Goal: Task Accomplishment & Management: Manage account settings

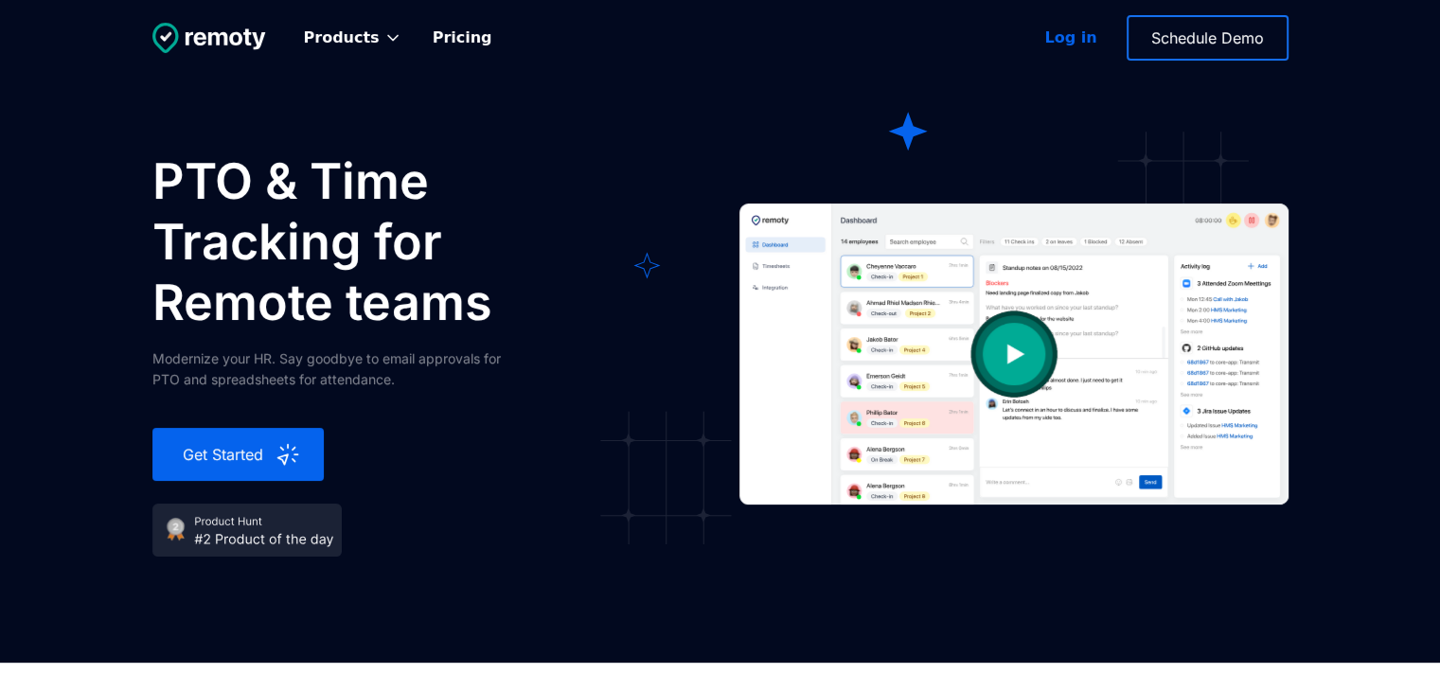
click at [1069, 36] on div "Log in" at bounding box center [1070, 38] width 52 height 23
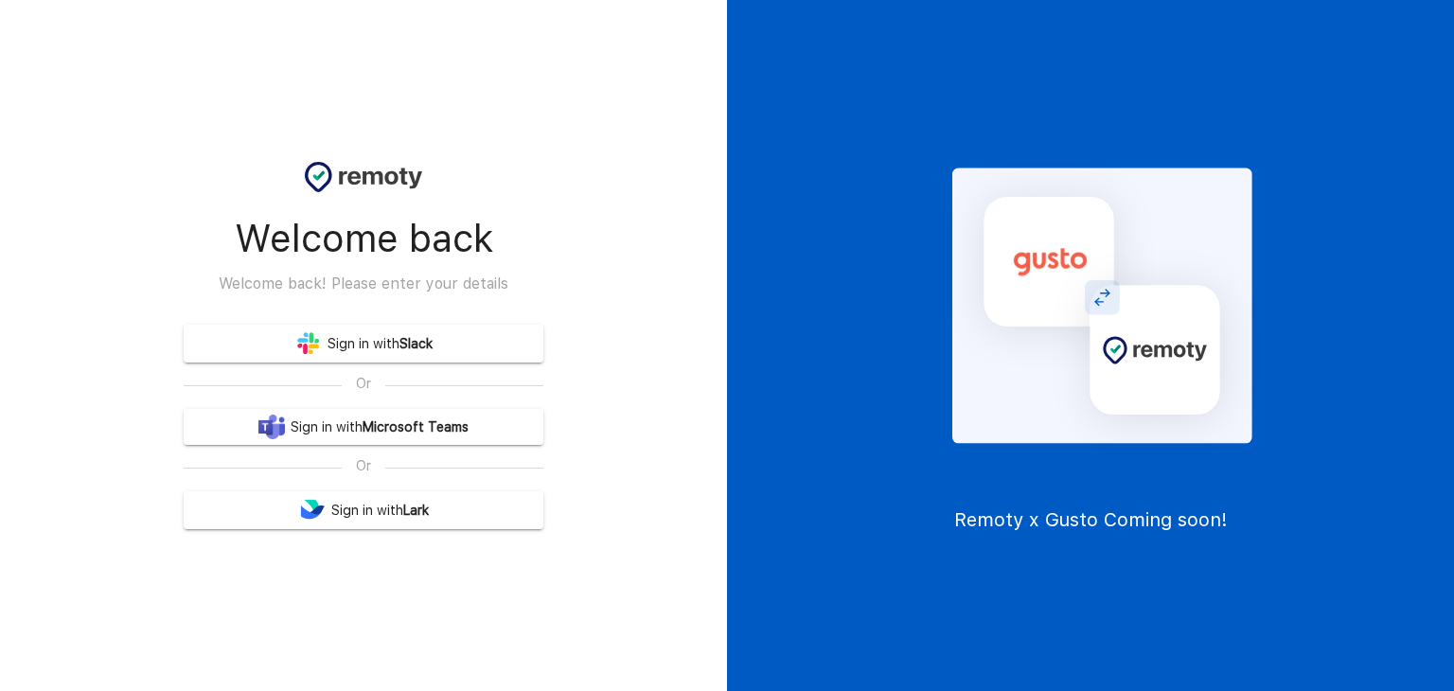
click at [360, 344] on link "Sign in with Slack" at bounding box center [364, 344] width 360 height 38
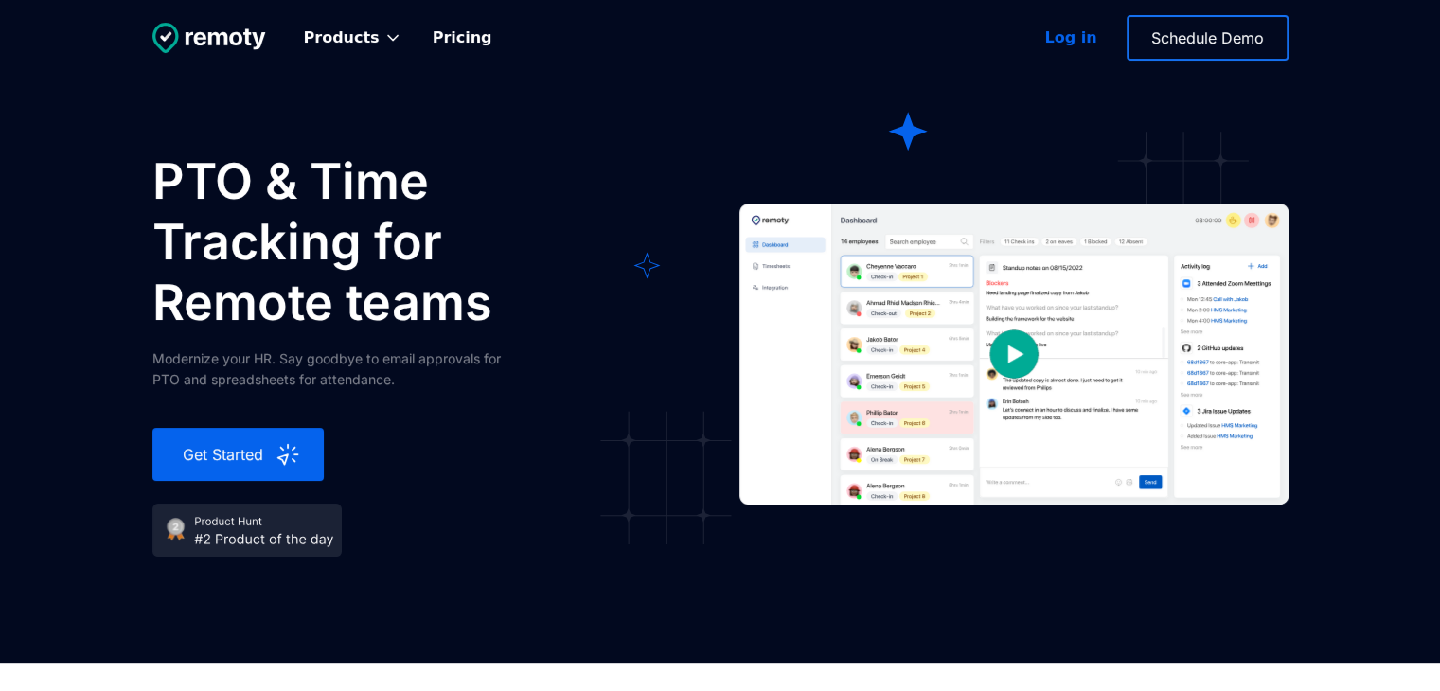
click at [1079, 46] on div "Log in" at bounding box center [1070, 38] width 52 height 23
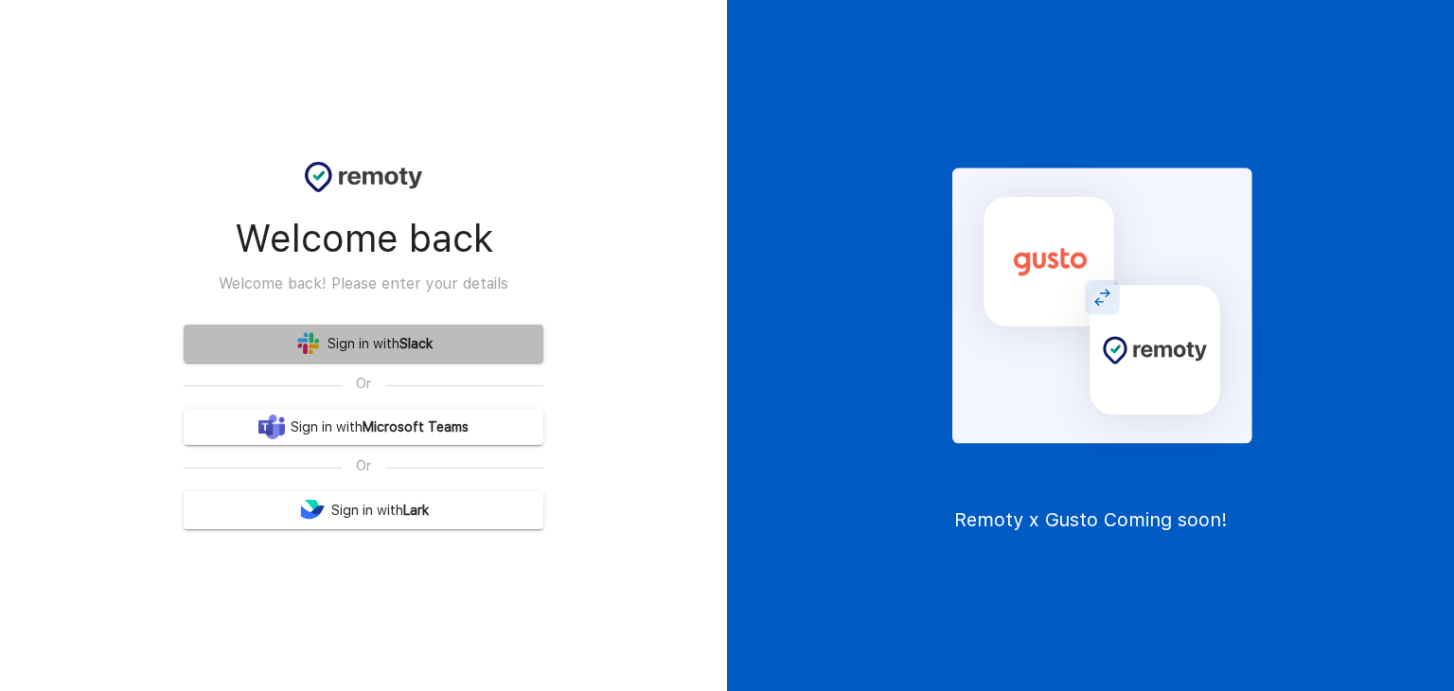
click at [414, 351] on b "Slack" at bounding box center [415, 344] width 33 height 24
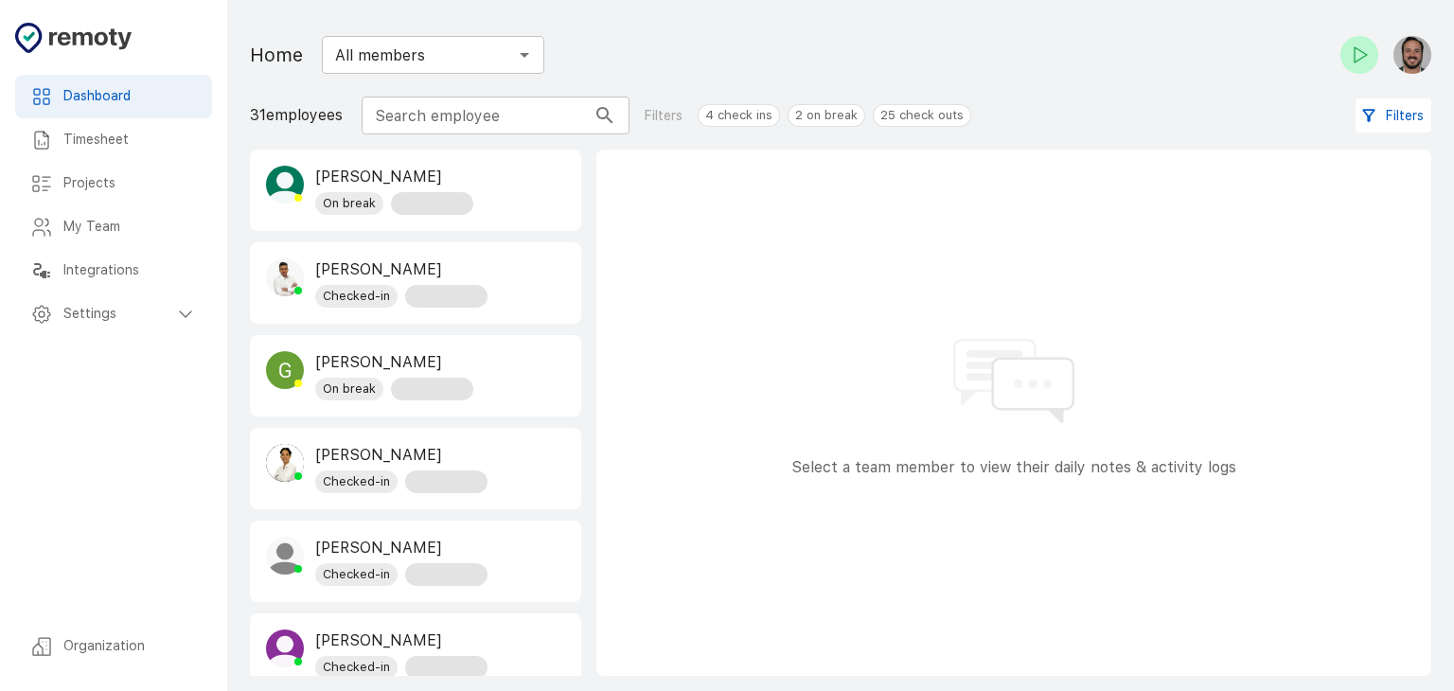
click at [114, 311] on h6 "Settings" at bounding box center [118, 314] width 111 height 21
click at [91, 645] on h6 "Organization" at bounding box center [129, 646] width 133 height 21
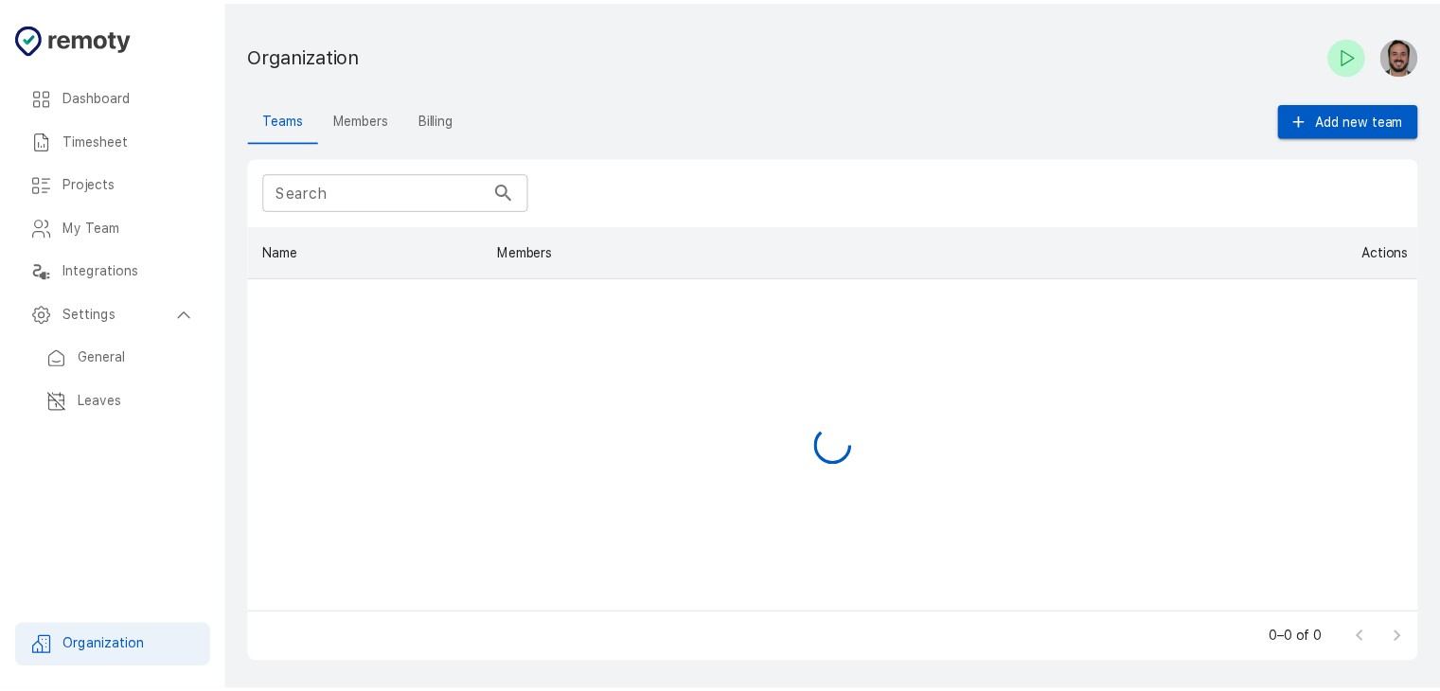
scroll to position [372, 1166]
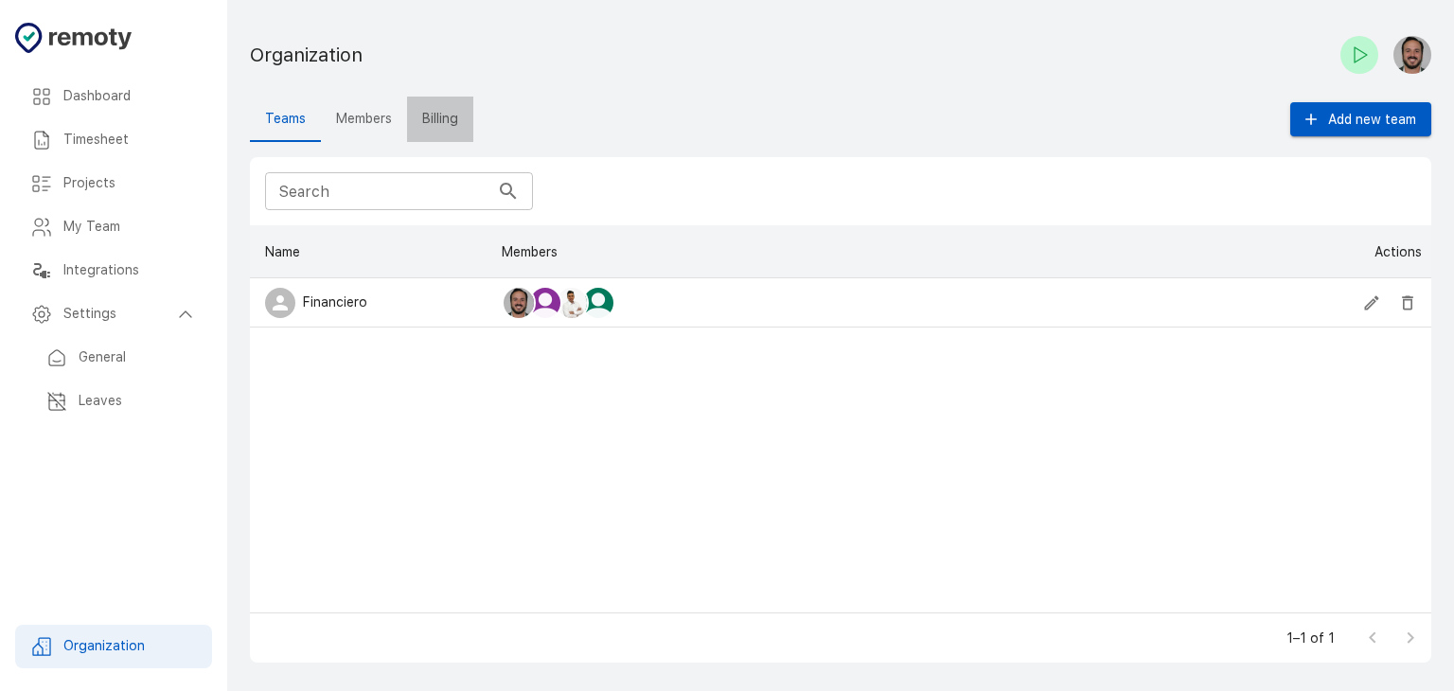
click at [433, 100] on button "Billing" at bounding box center [440, 119] width 66 height 45
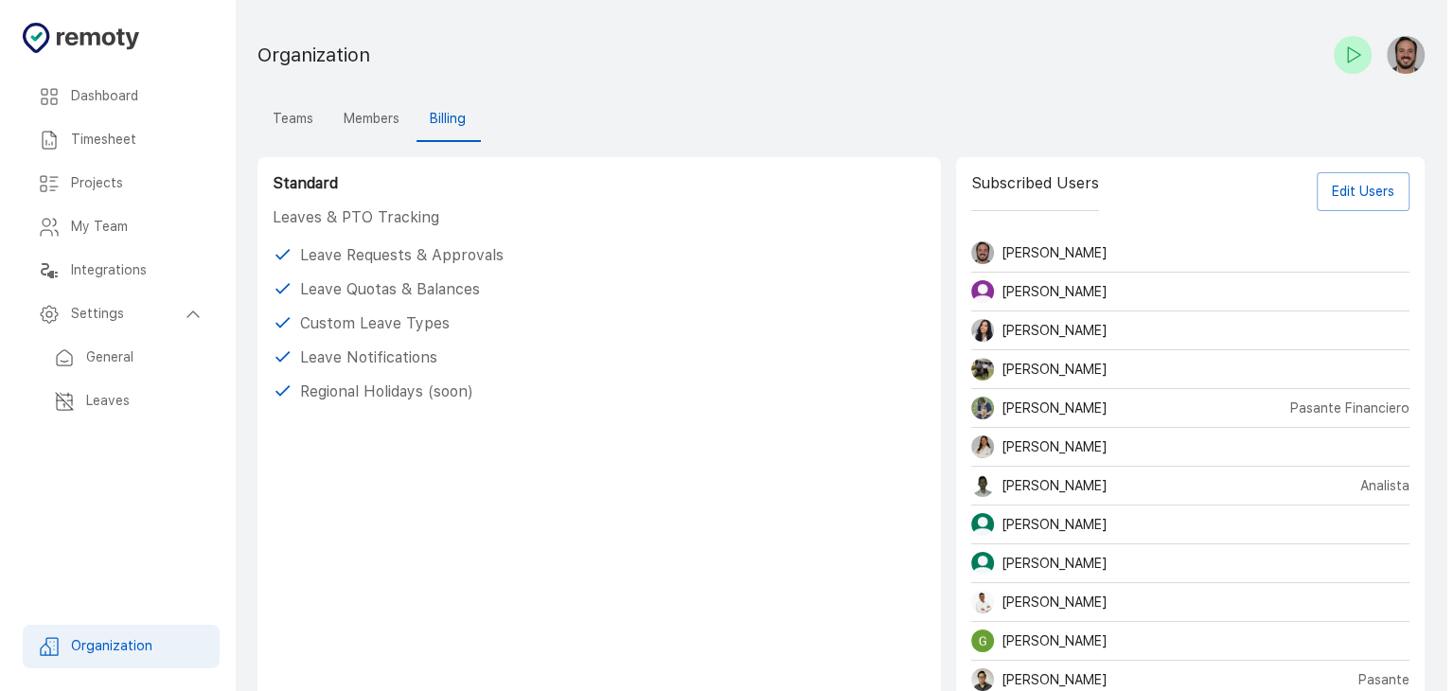
scroll to position [462, 0]
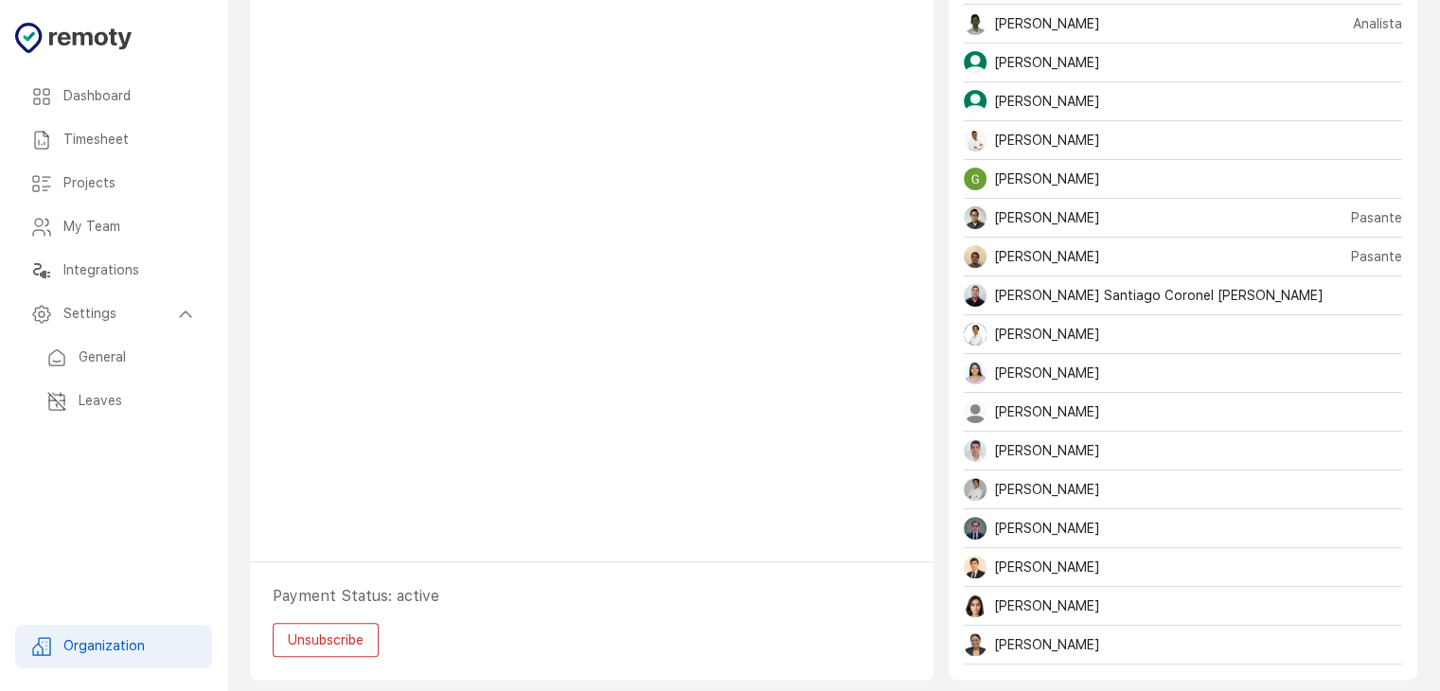
click at [319, 631] on button "Unsubscribe" at bounding box center [326, 640] width 106 height 35
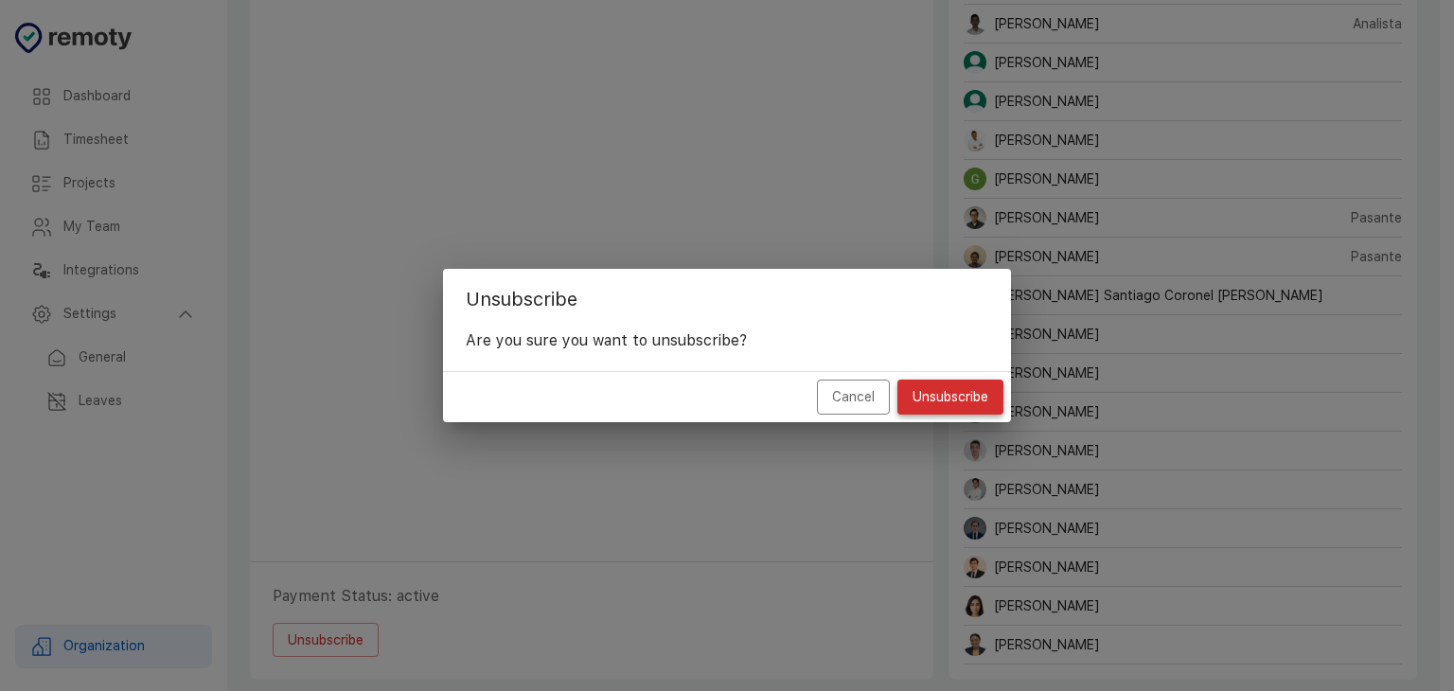
click at [965, 402] on button "Unsubscribe" at bounding box center [950, 397] width 106 height 35
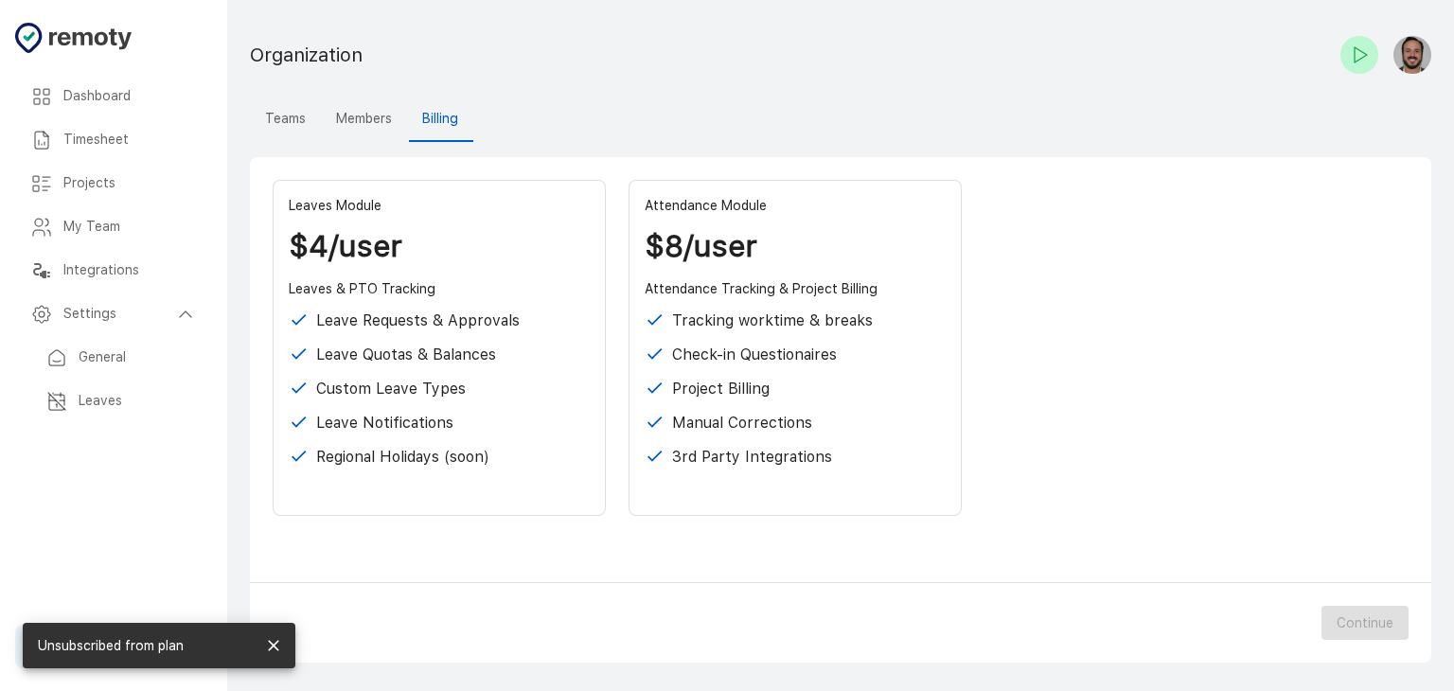
scroll to position [0, 0]
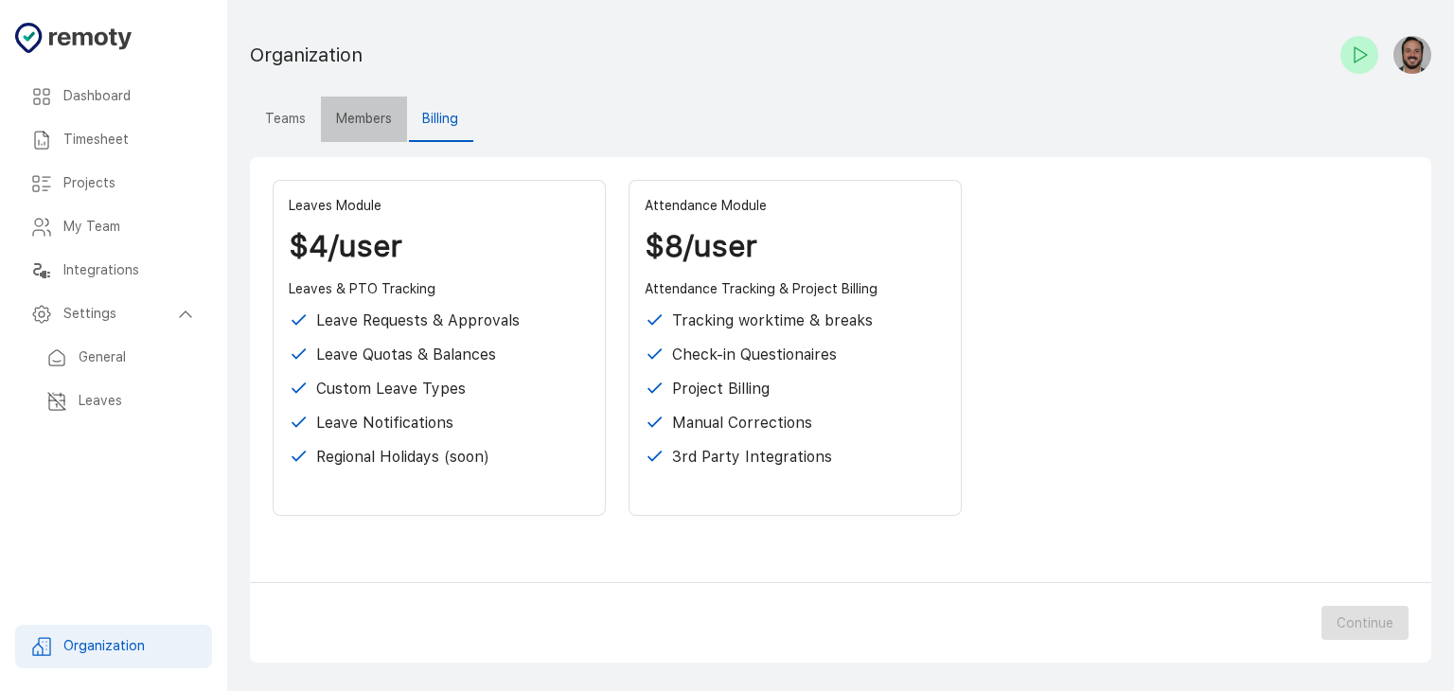
click at [344, 115] on button "Members" at bounding box center [364, 119] width 86 height 45
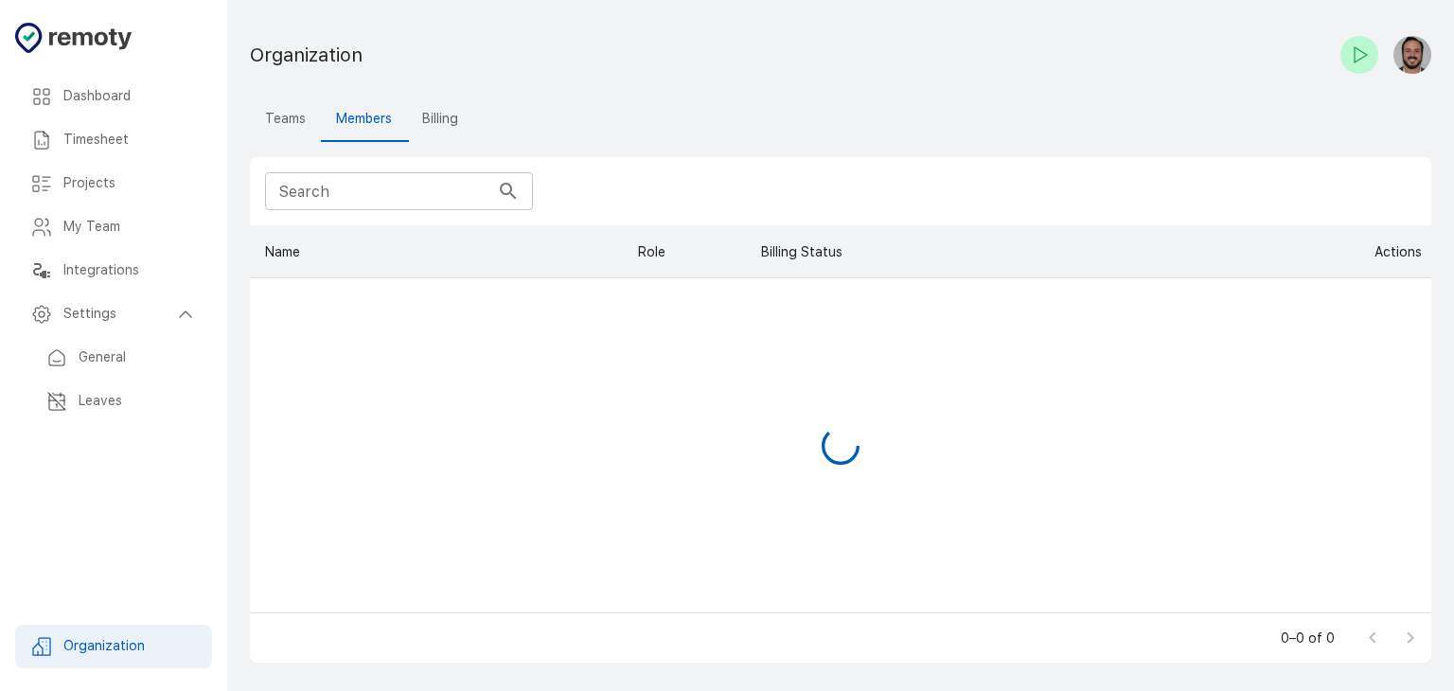
scroll to position [372, 1166]
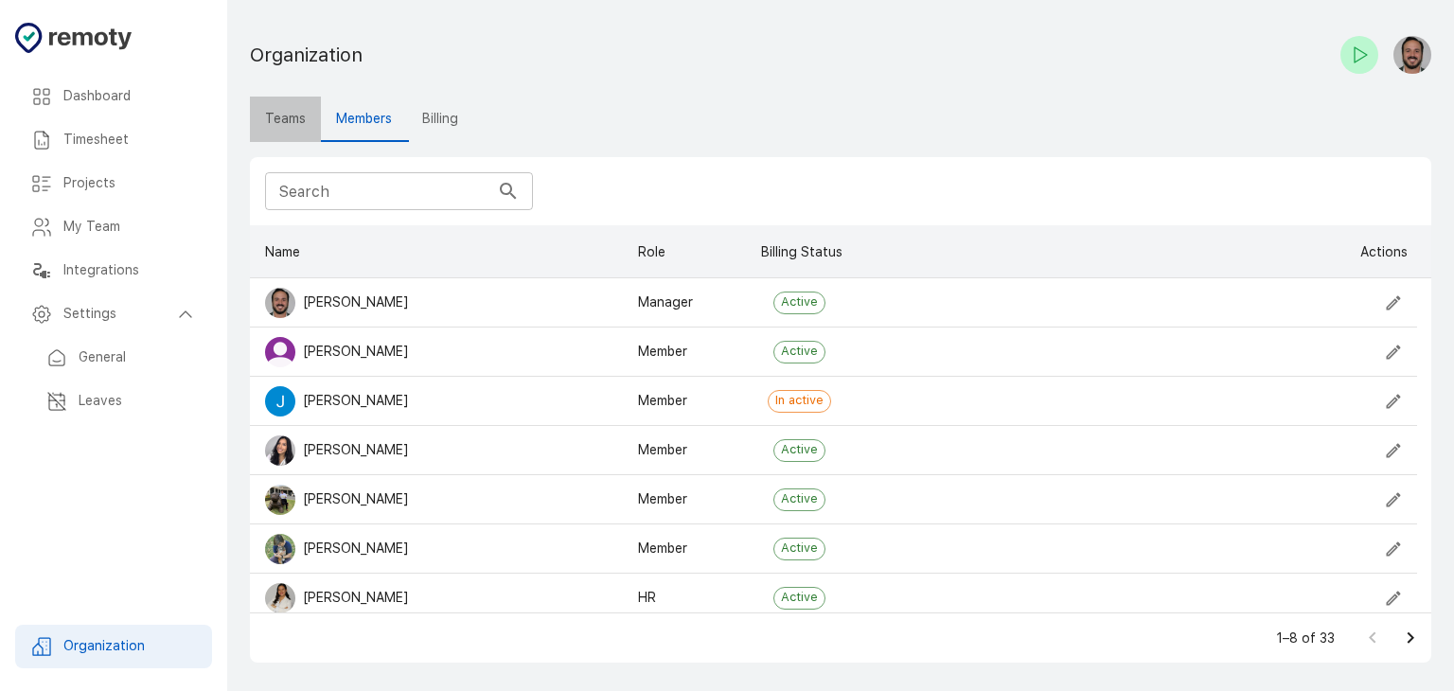
click at [292, 118] on button "Teams" at bounding box center [285, 119] width 71 height 45
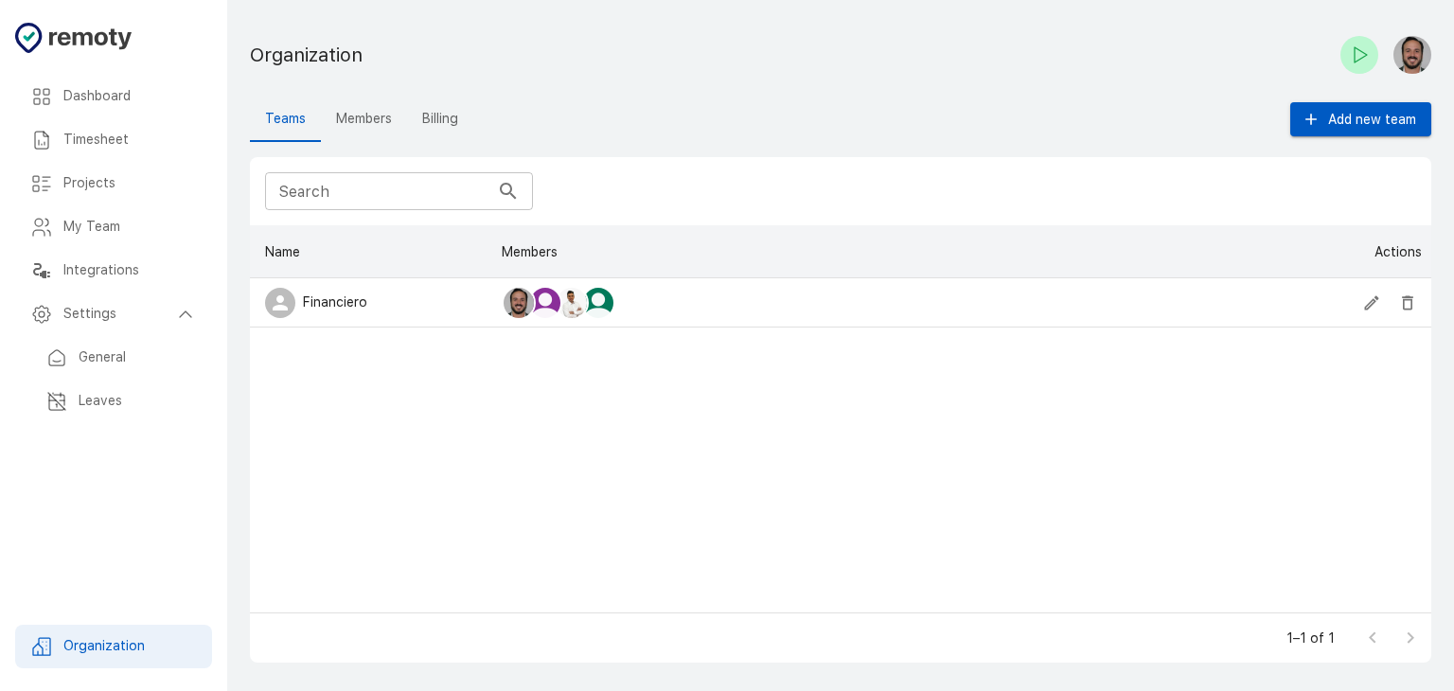
scroll to position [372, 1166]
click at [1403, 291] on button "Delete" at bounding box center [1407, 303] width 28 height 28
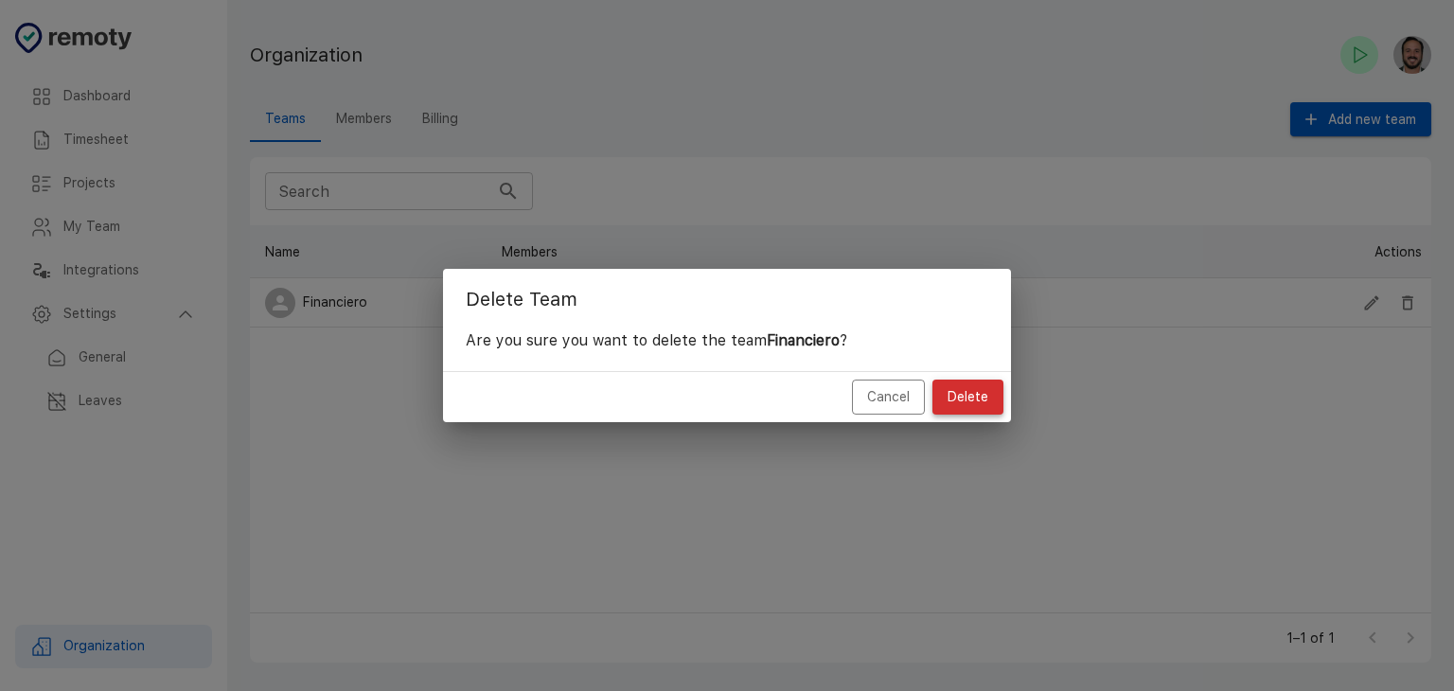
click at [981, 391] on button "Delete" at bounding box center [967, 397] width 71 height 35
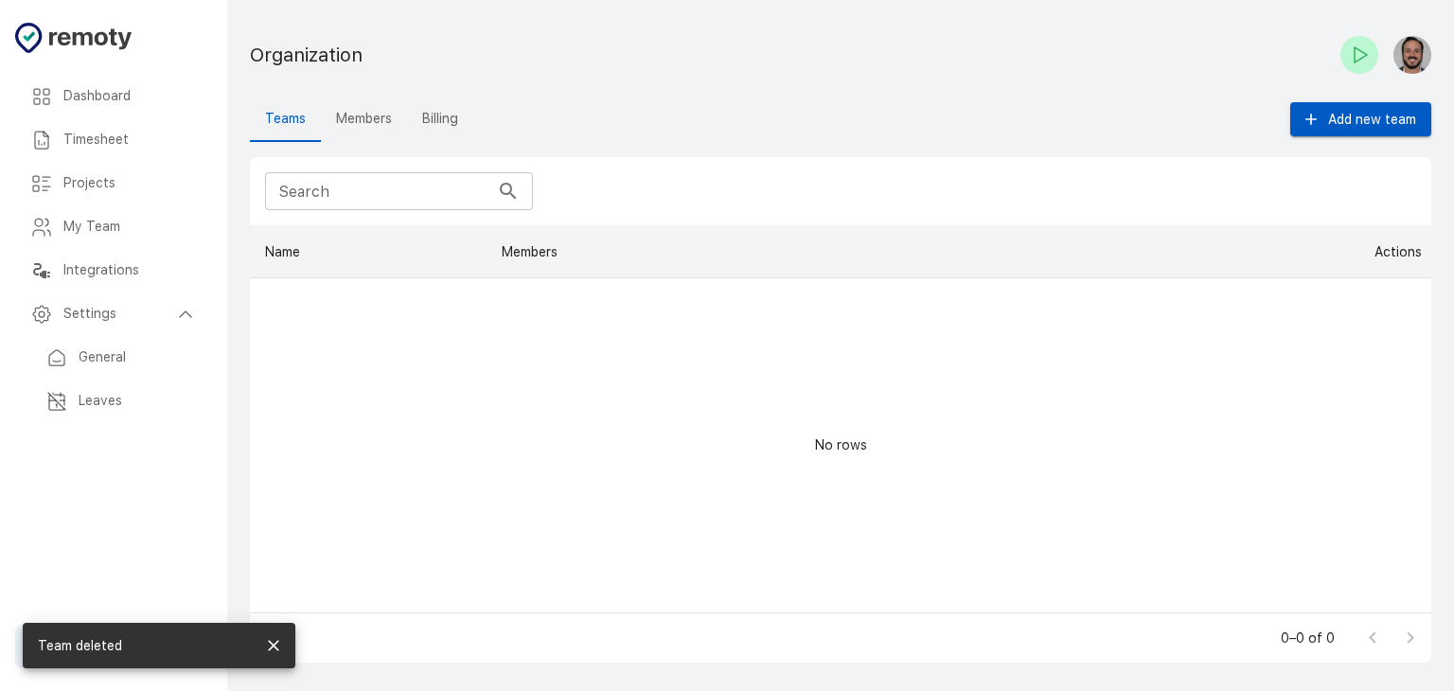
click at [375, 128] on button "Members" at bounding box center [364, 119] width 86 height 45
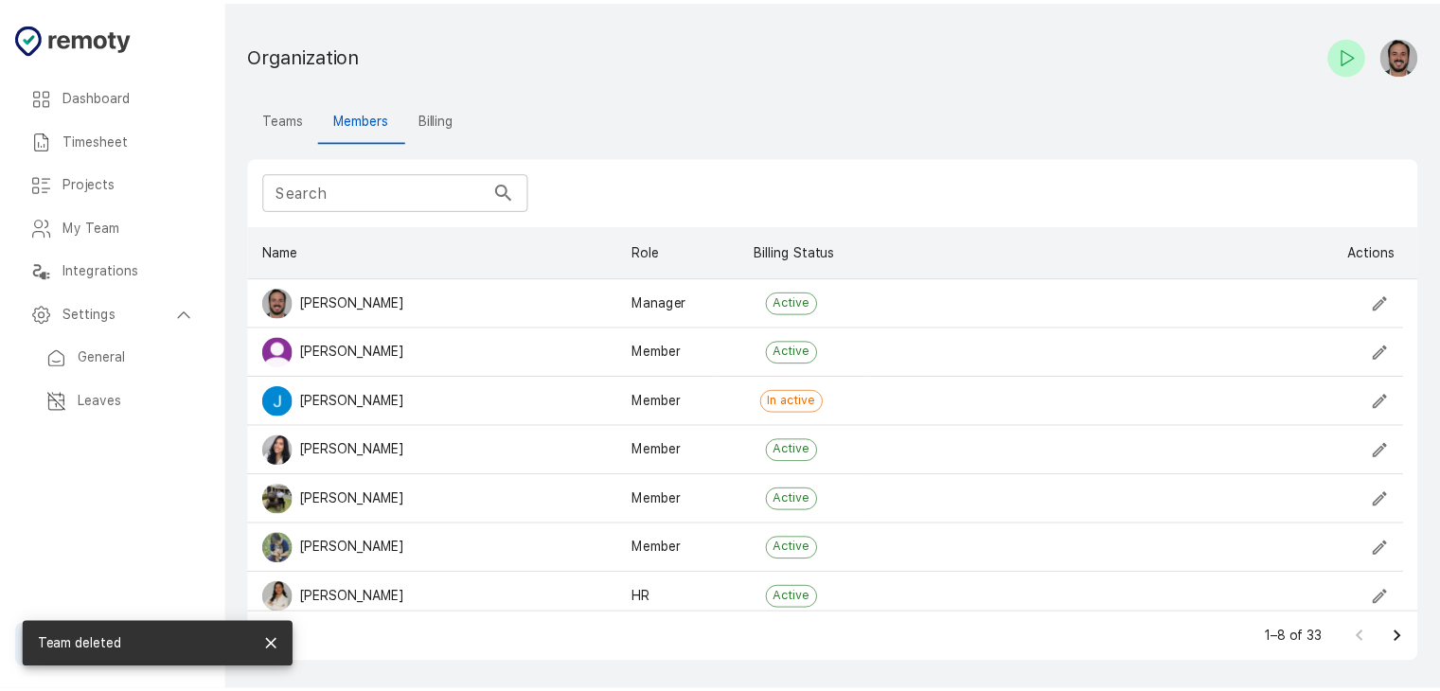
scroll to position [372, 1166]
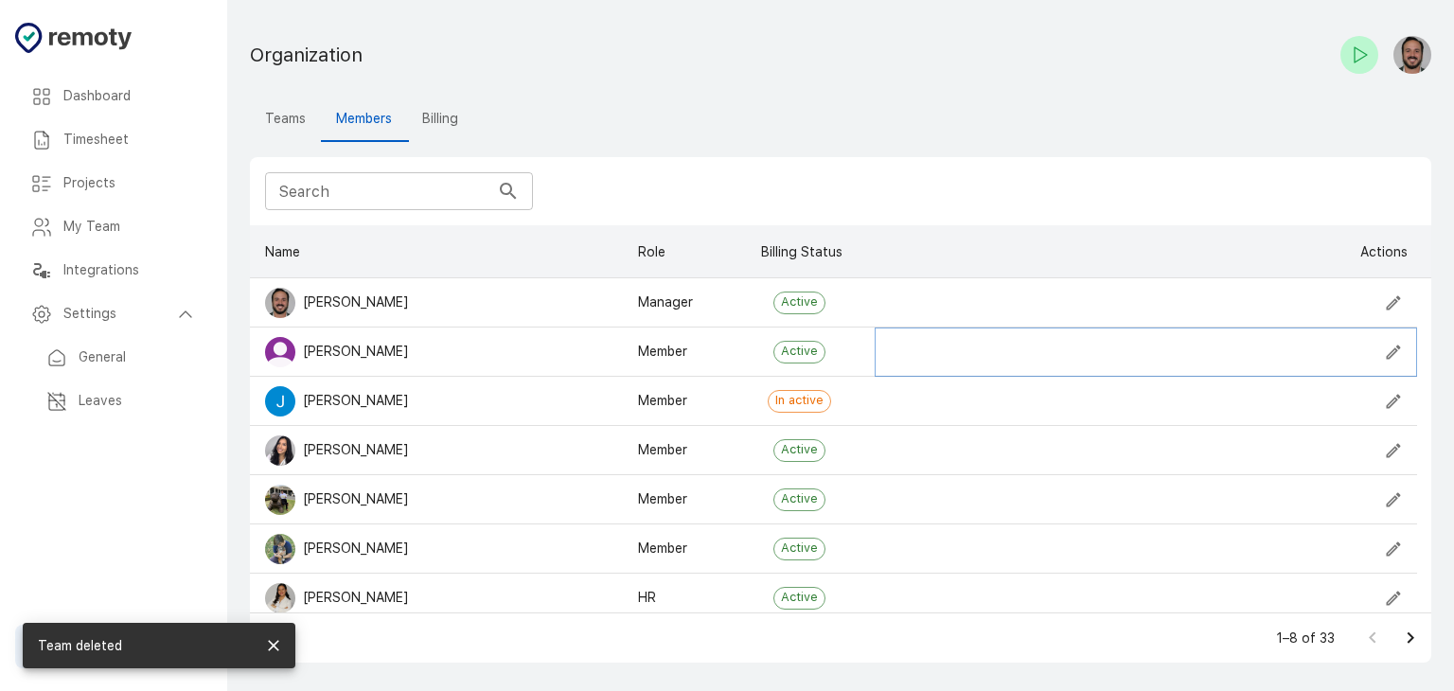
click at [1387, 343] on icon "Edit" at bounding box center [1393, 352] width 19 height 19
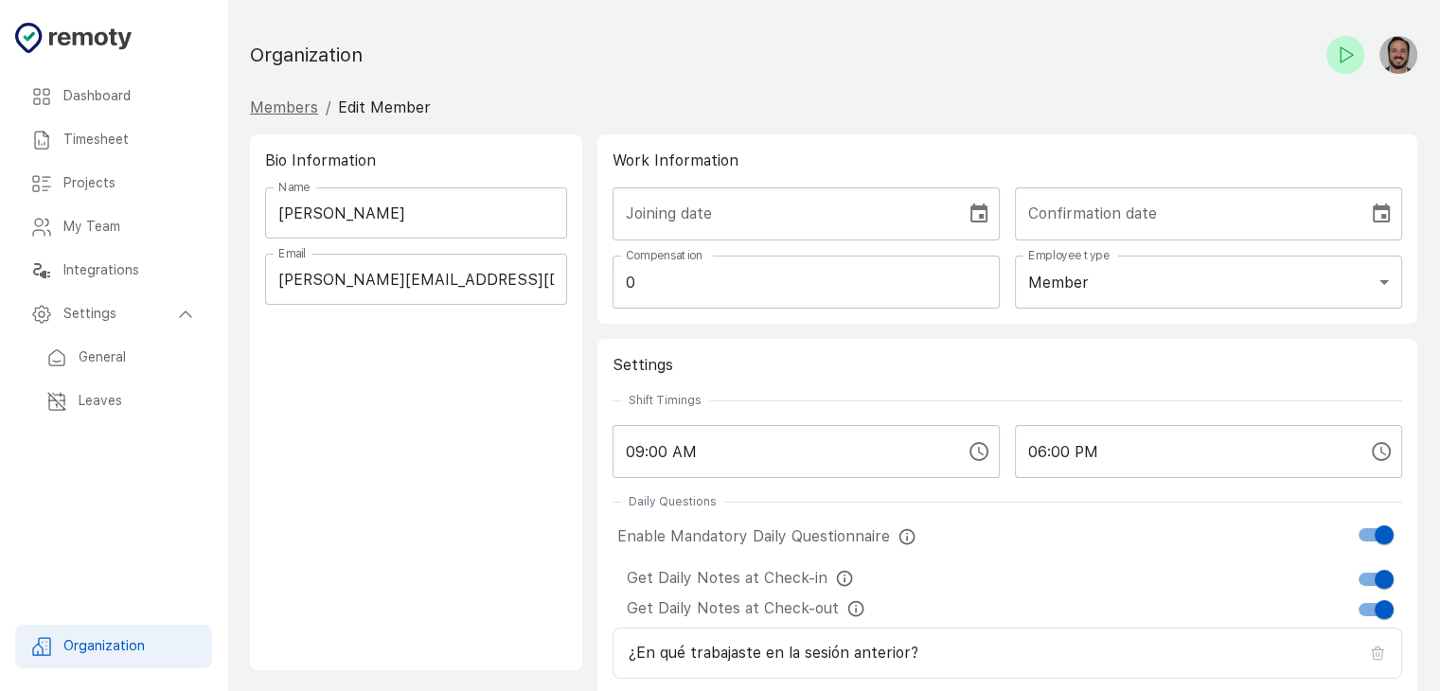
click at [292, 106] on link "Members" at bounding box center [284, 107] width 68 height 18
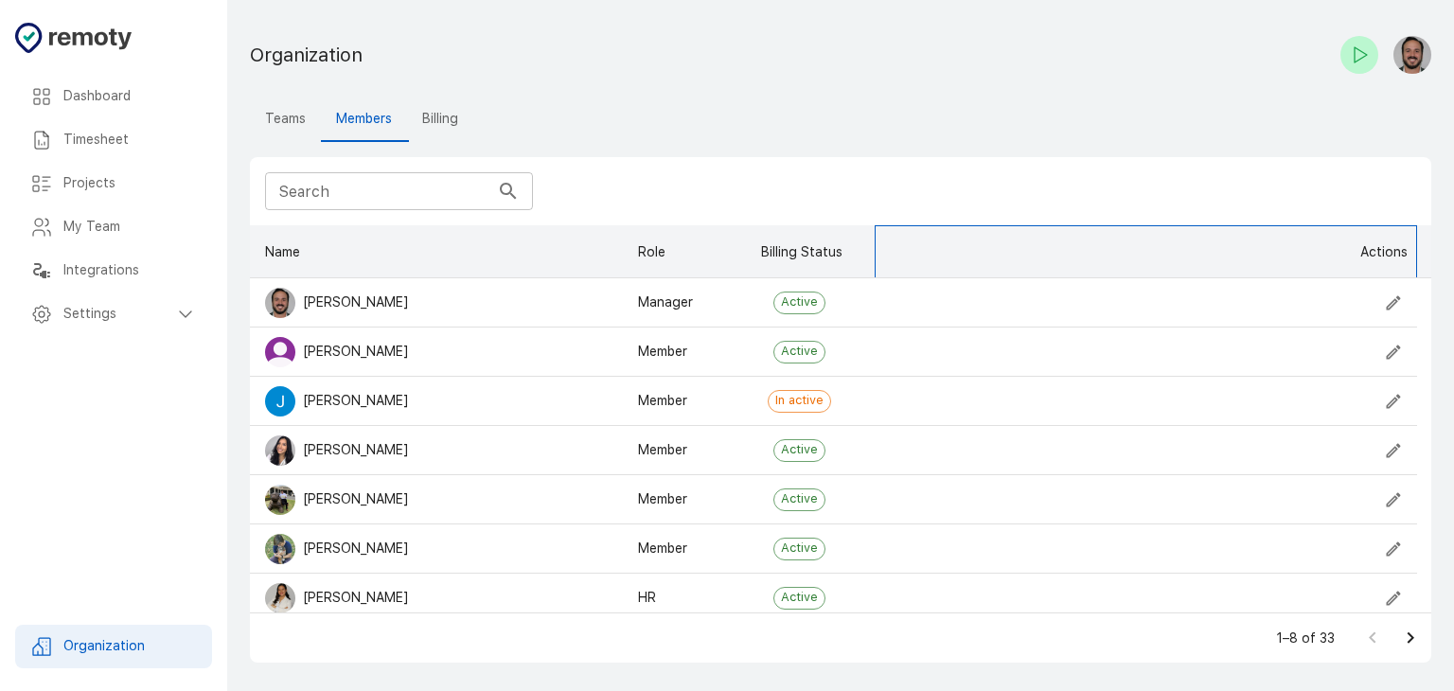
click at [1390, 260] on div "Actions" at bounding box center [1383, 251] width 47 height 53
click at [1412, 54] on img "button" at bounding box center [1412, 55] width 38 height 38
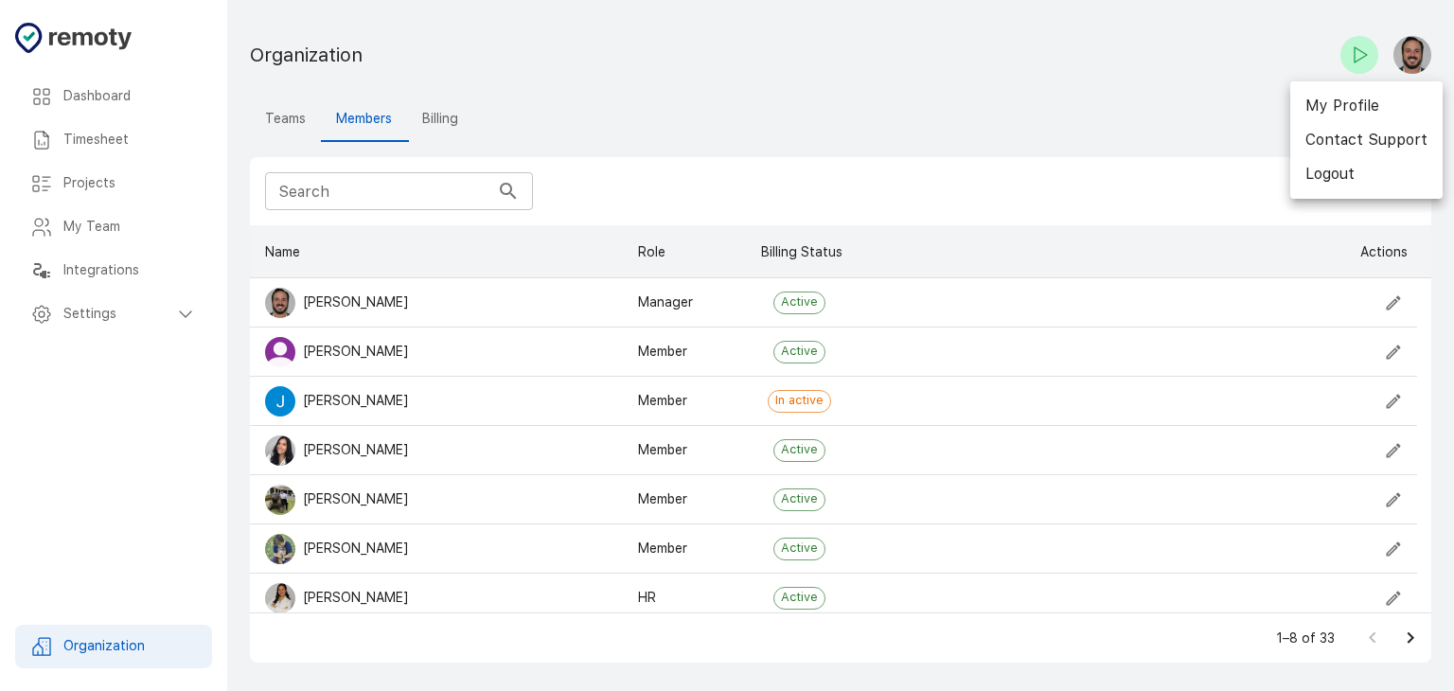
click at [1150, 147] on div at bounding box center [727, 345] width 1454 height 691
click at [1384, 310] on icon "Edit" at bounding box center [1393, 302] width 19 height 19
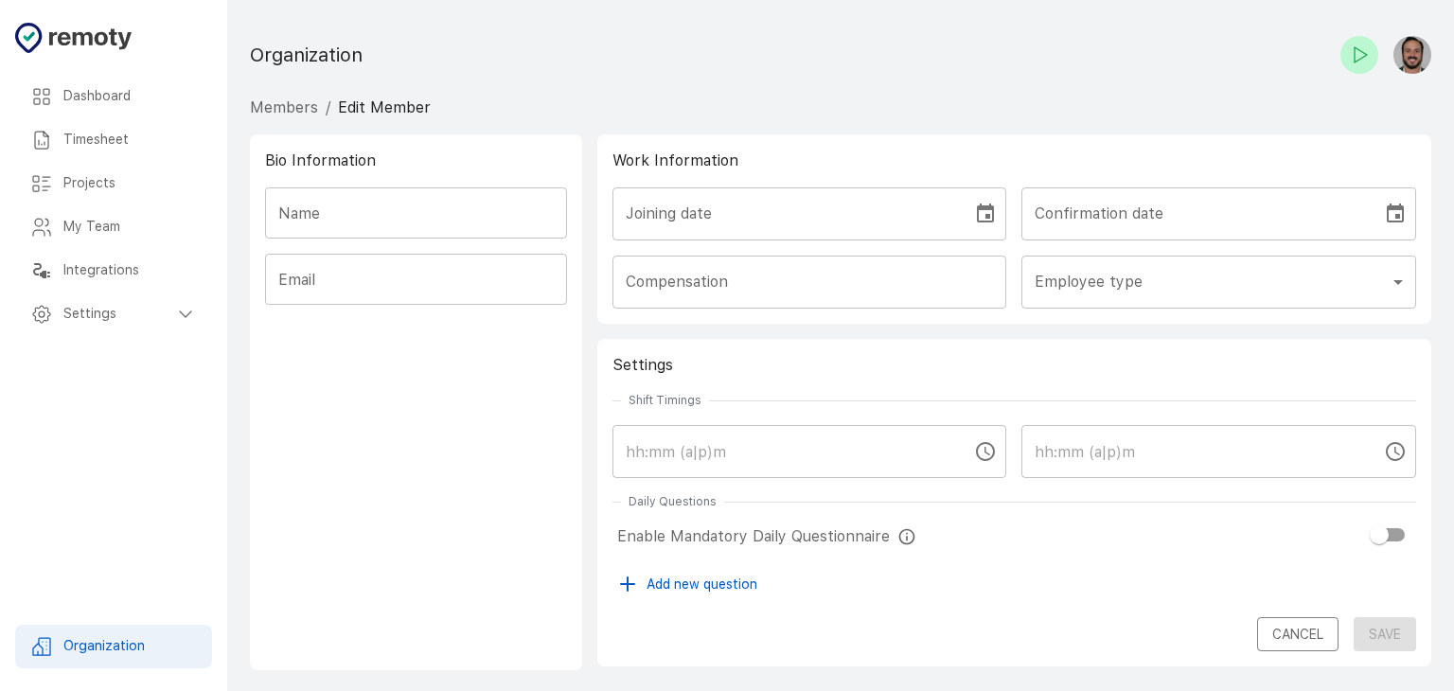
type input "Antonio Pazmiño"
type input "antonio@bold.com.ec"
type input "manager"
checkbox input "true"
type input "09:00 AM"
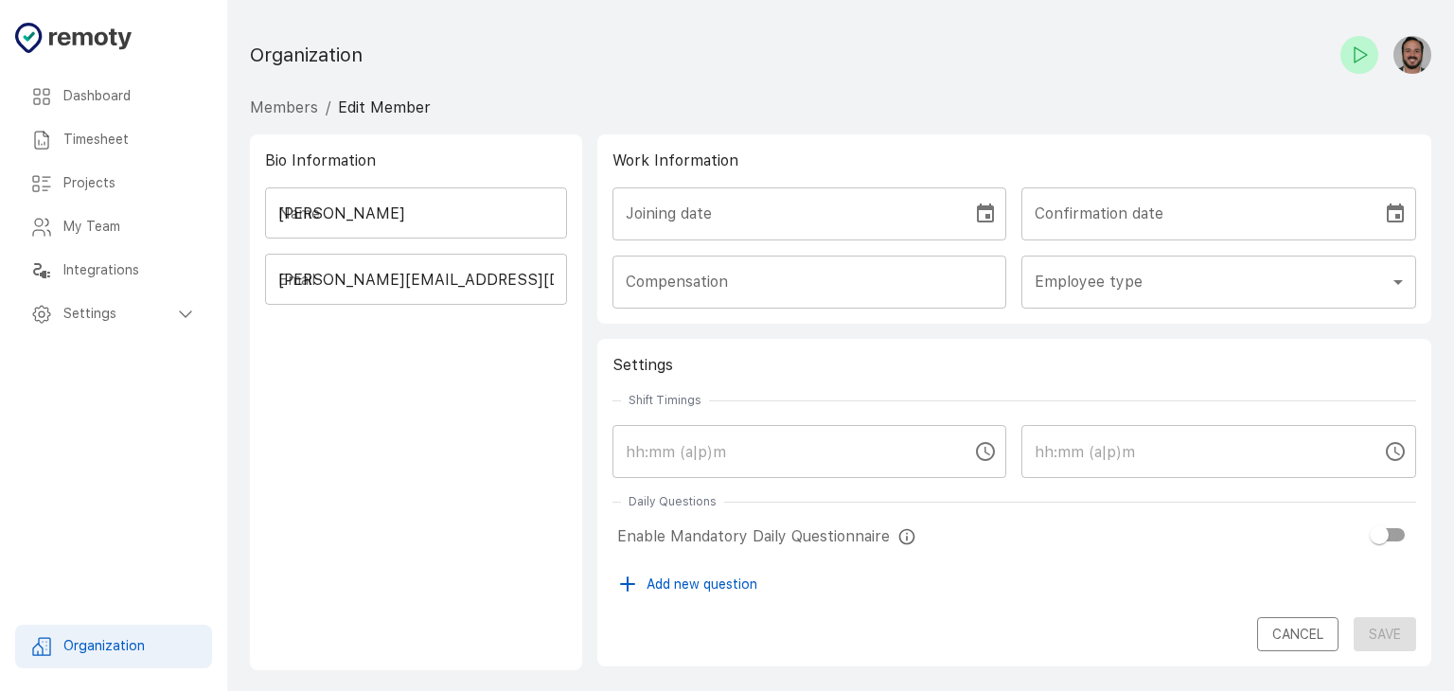
type input "05:00 PM"
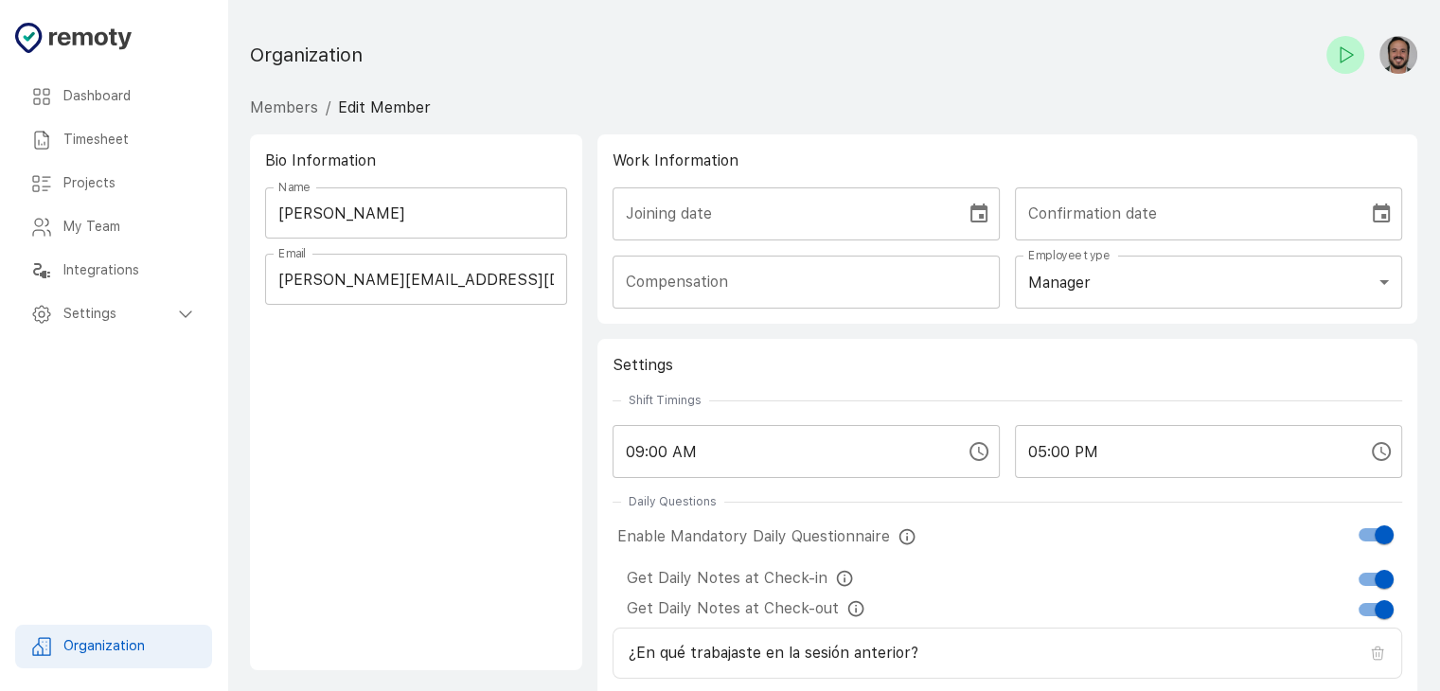
click at [87, 229] on h6 "My Team" at bounding box center [129, 227] width 133 height 21
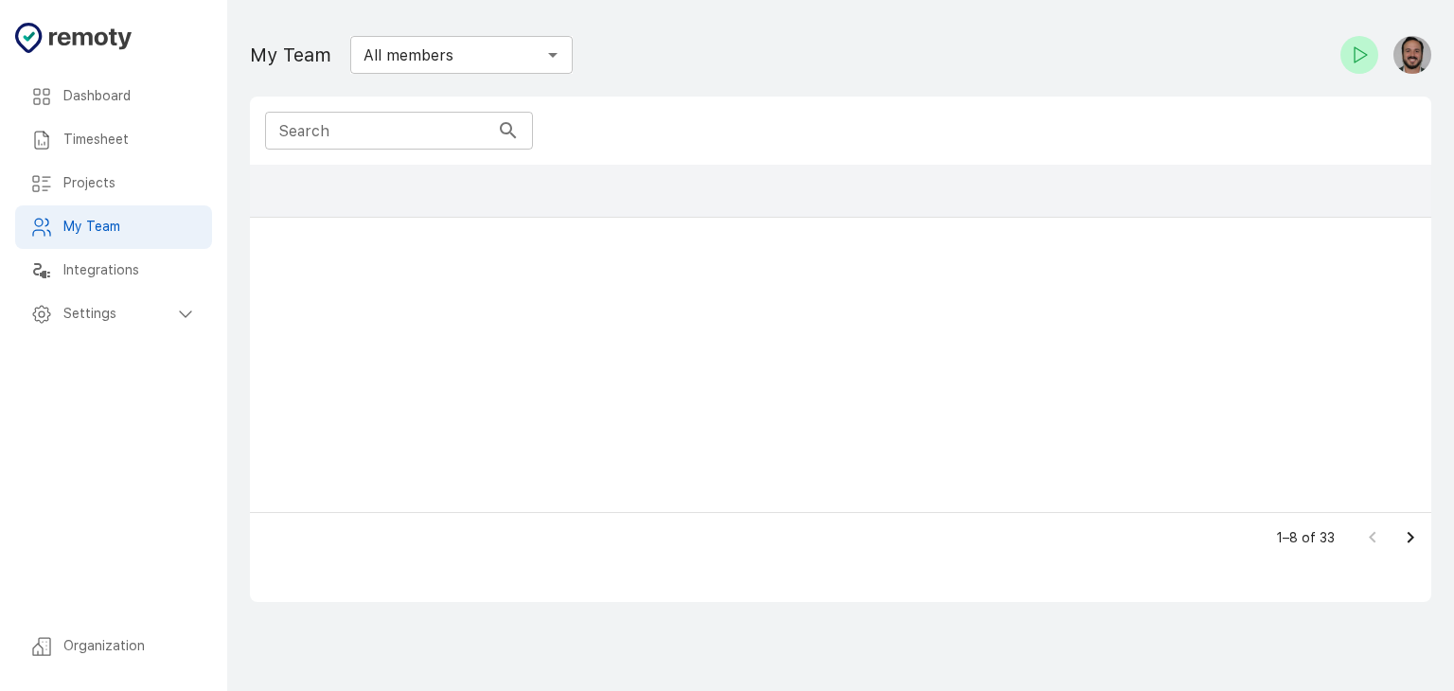
scroll to position [332, 1166]
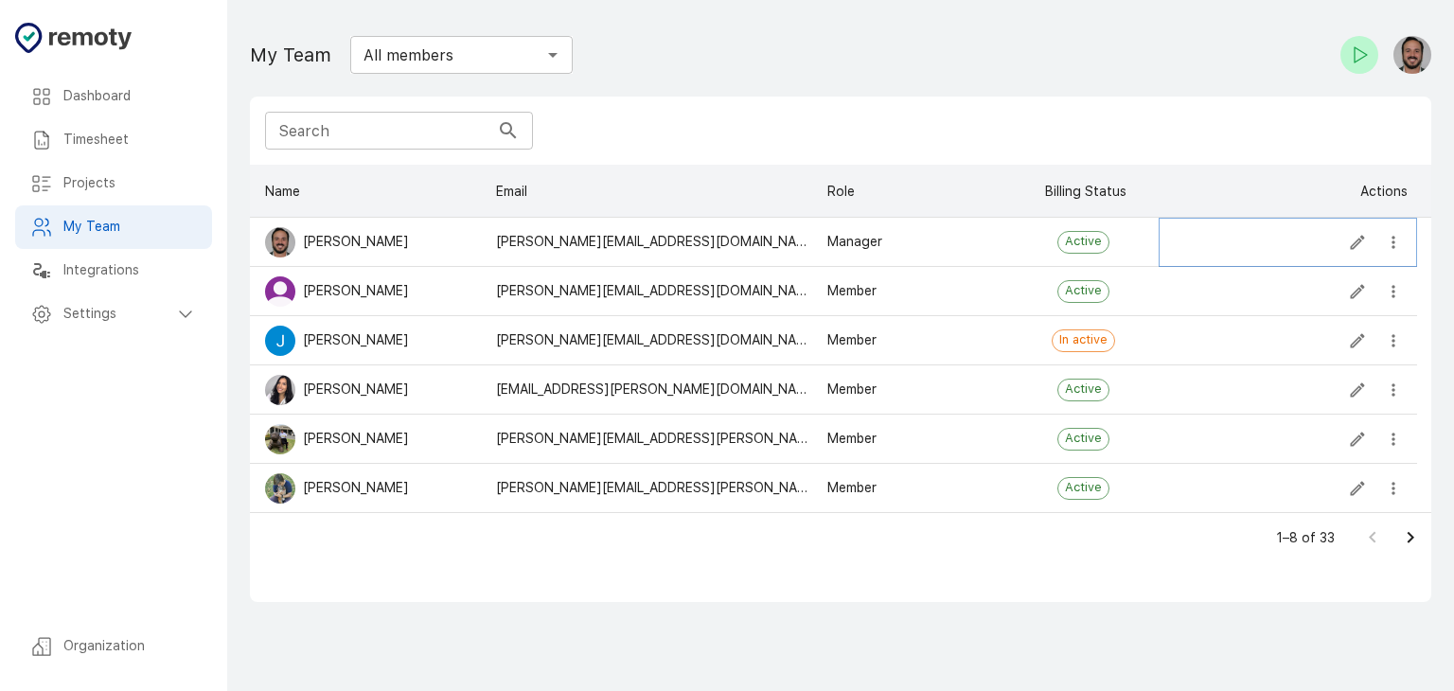
click at [1393, 247] on icon "more" at bounding box center [1392, 242] width 3 height 12
click at [1323, 285] on li "Add or Remove from Teams" at bounding box center [1292, 280] width 229 height 34
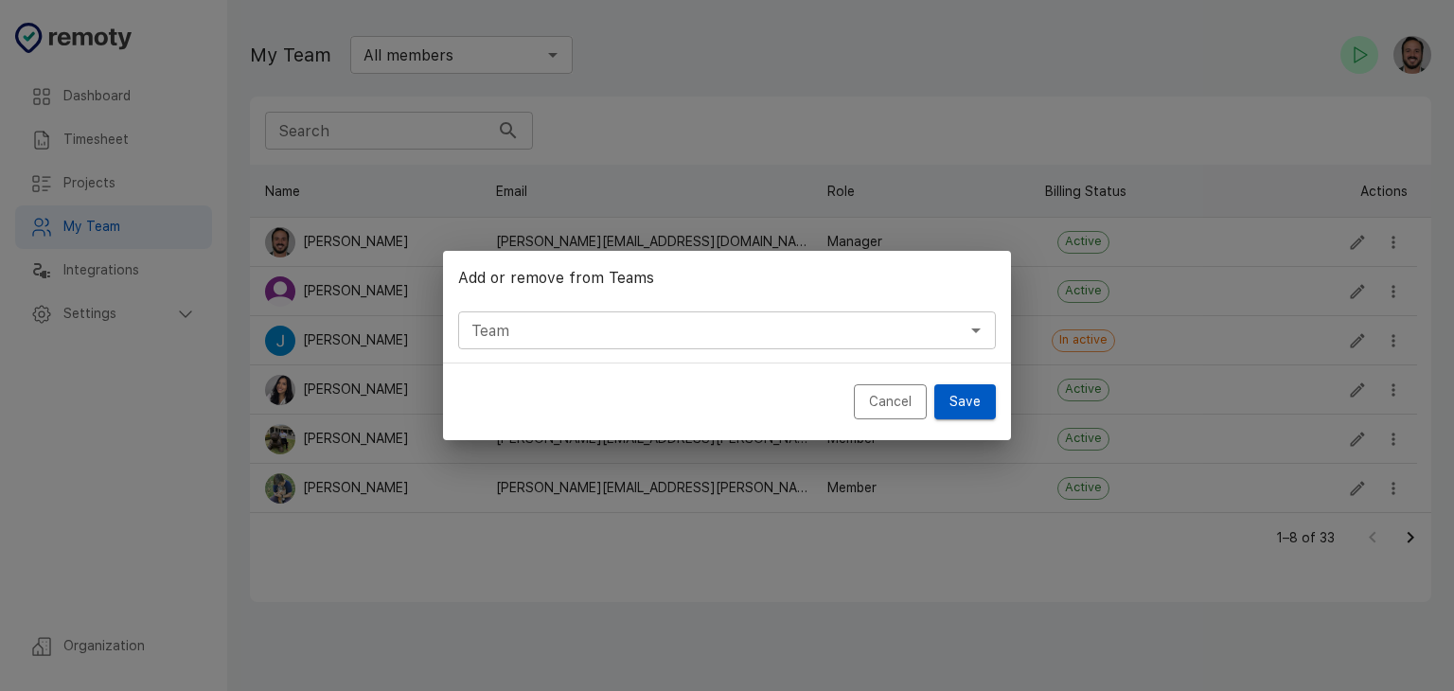
click at [821, 324] on input "Team" at bounding box center [711, 330] width 495 height 27
click at [848, 145] on div "Add or remove from Teams Team Team Cancel Save" at bounding box center [727, 345] width 1454 height 691
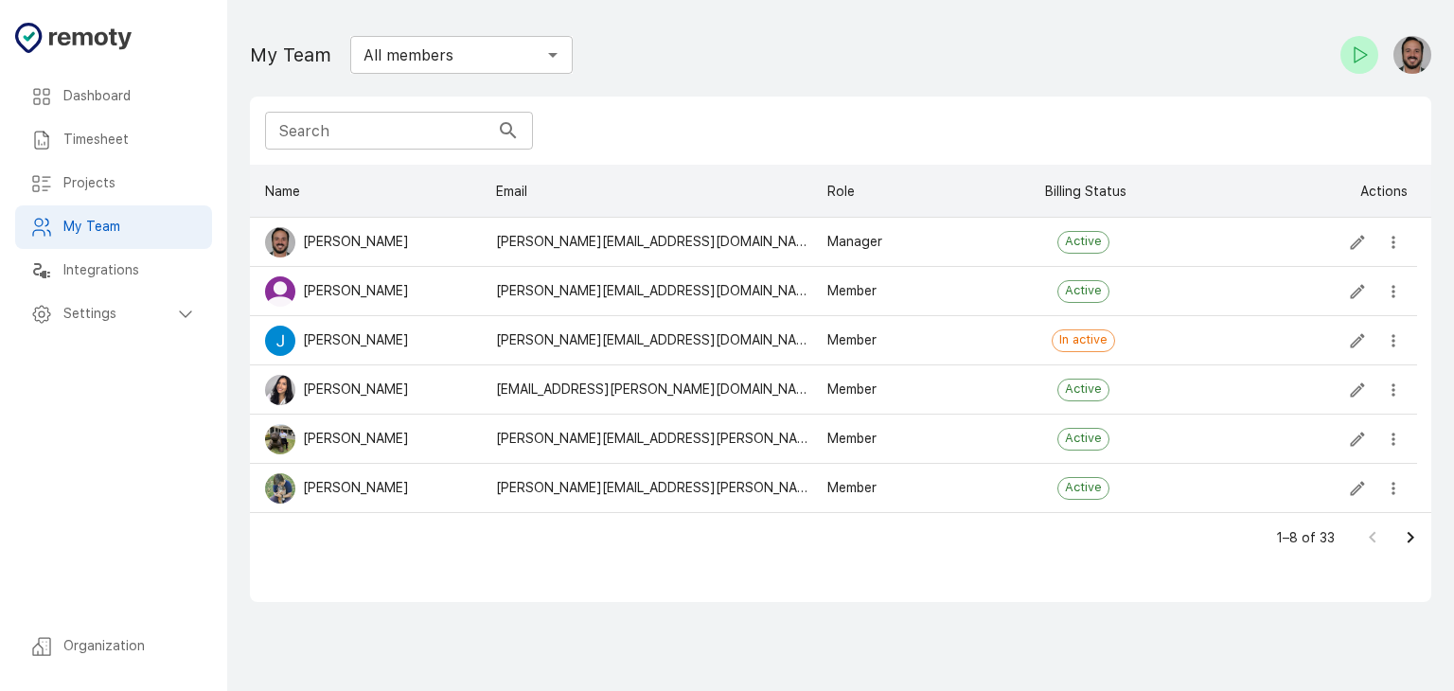
click at [85, 185] on h6 "Projects" at bounding box center [129, 183] width 133 height 21
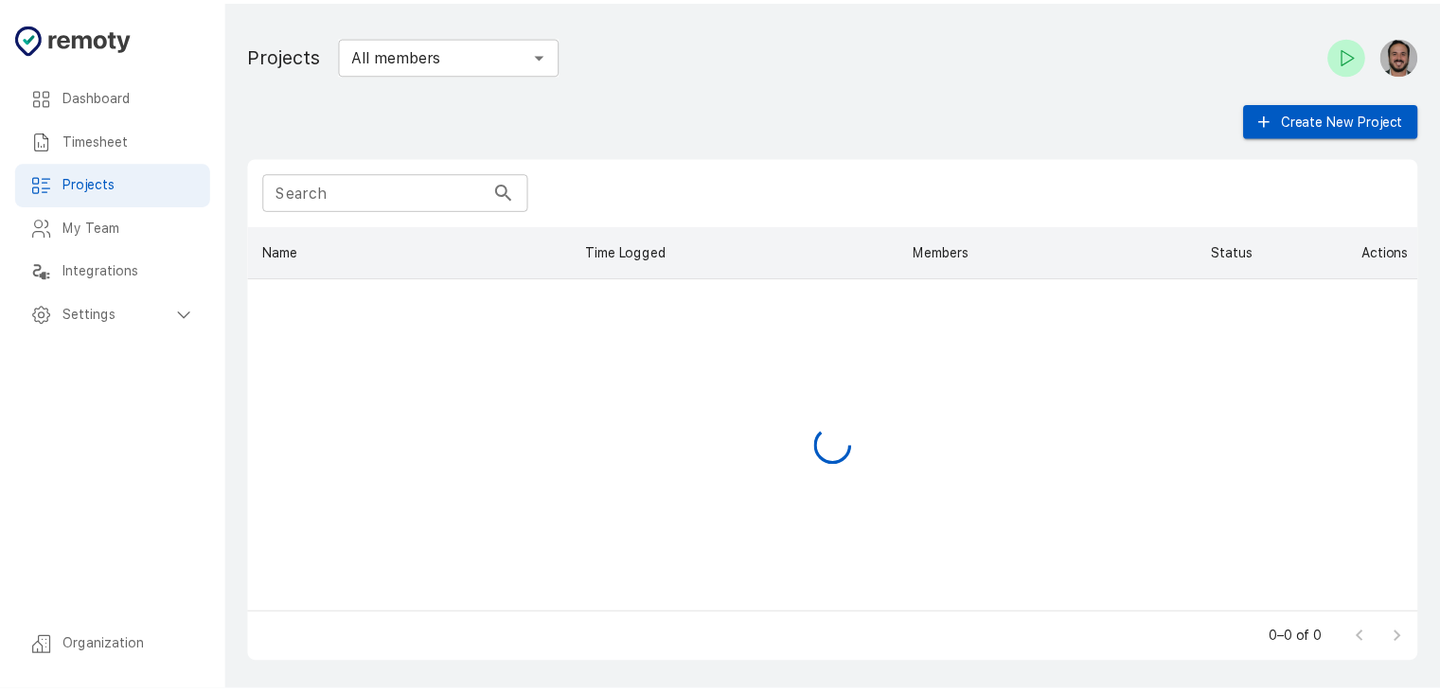
scroll to position [372, 1166]
click at [83, 133] on h6 "Timesheet" at bounding box center [129, 140] width 133 height 21
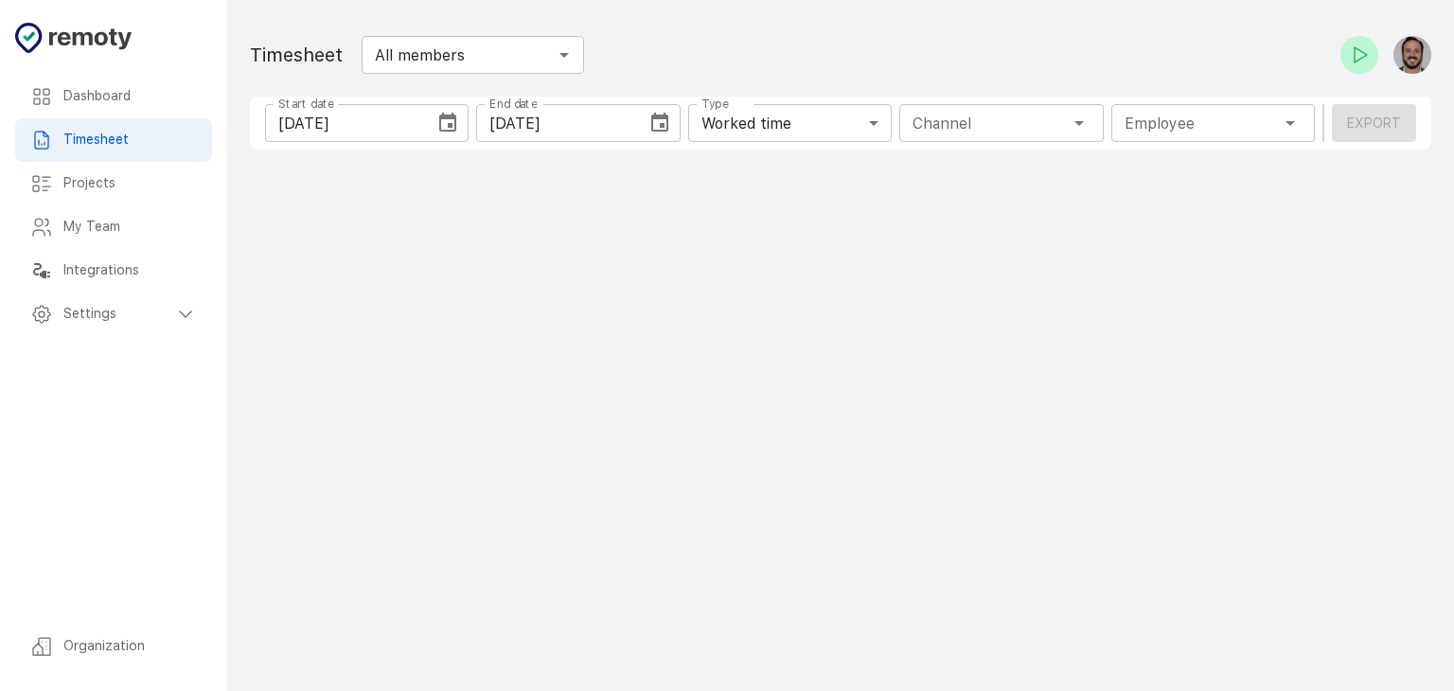
click at [91, 91] on h6 "Dashboard" at bounding box center [129, 96] width 133 height 21
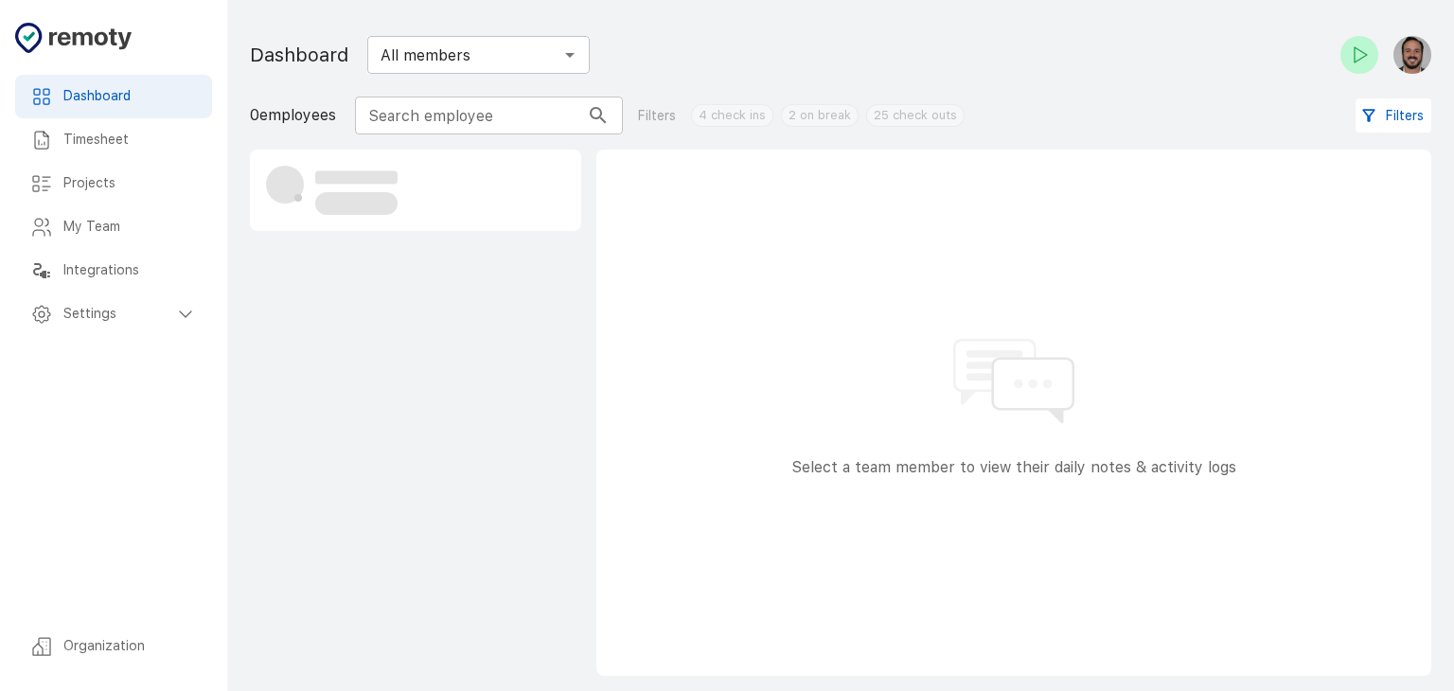
click at [110, 261] on h6 "Integrations" at bounding box center [129, 270] width 133 height 21
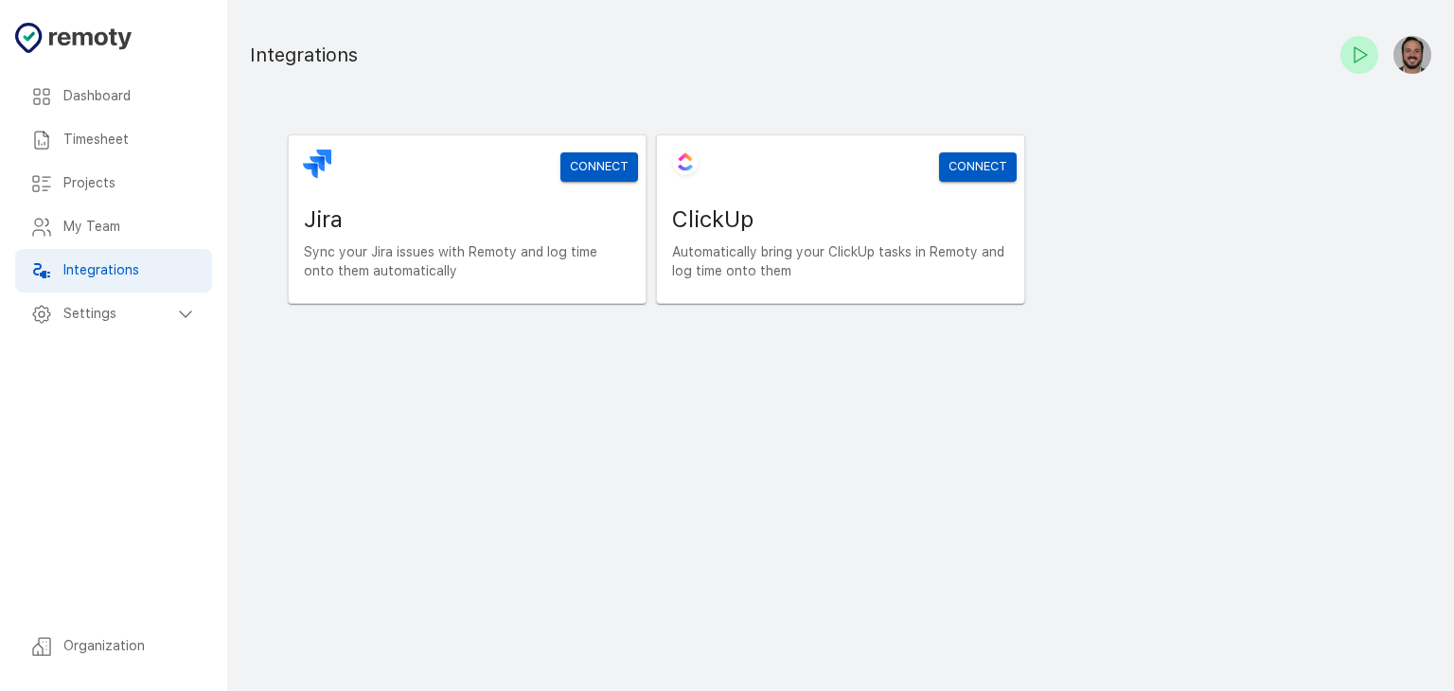
click at [100, 306] on h6 "Settings" at bounding box center [118, 314] width 111 height 21
click at [108, 353] on h6 "General" at bounding box center [138, 357] width 118 height 21
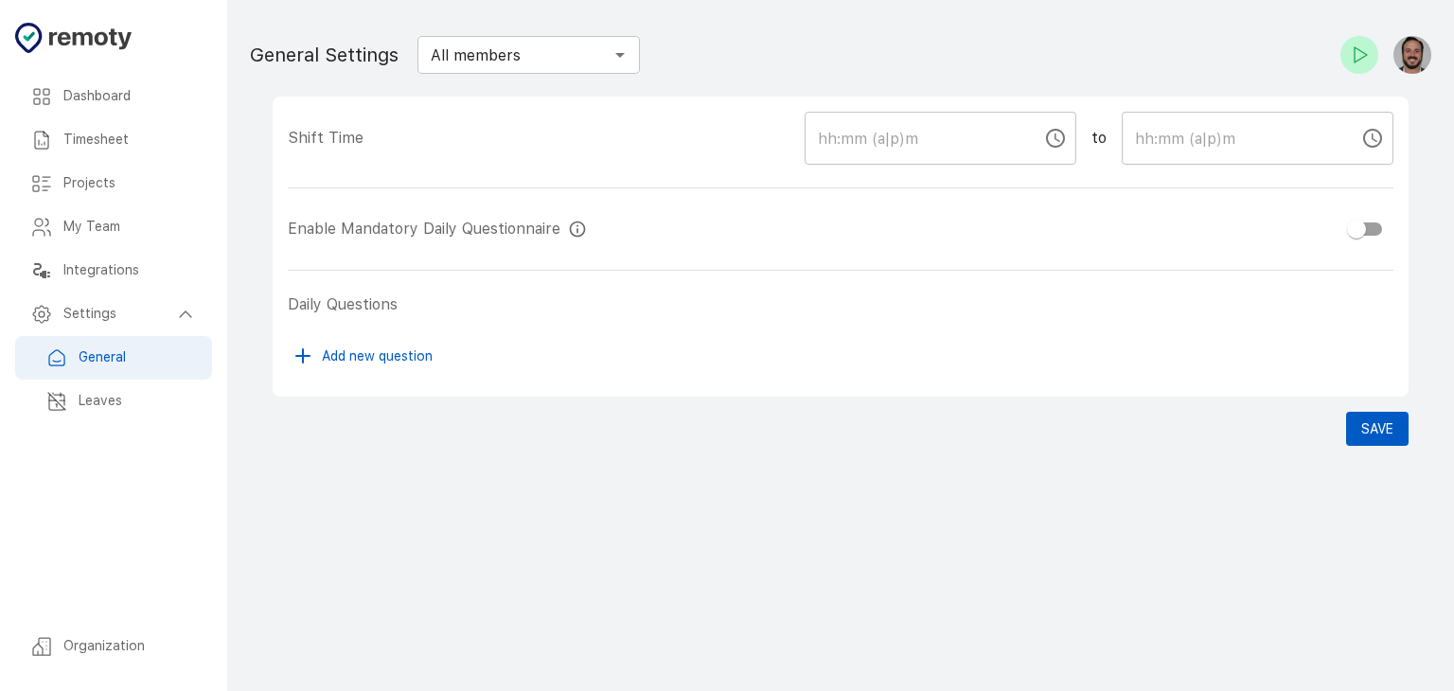
click at [108, 353] on h6 "General" at bounding box center [138, 357] width 118 height 21
checkbox input "true"
type input "09:00 AM"
type input "06:00 PM"
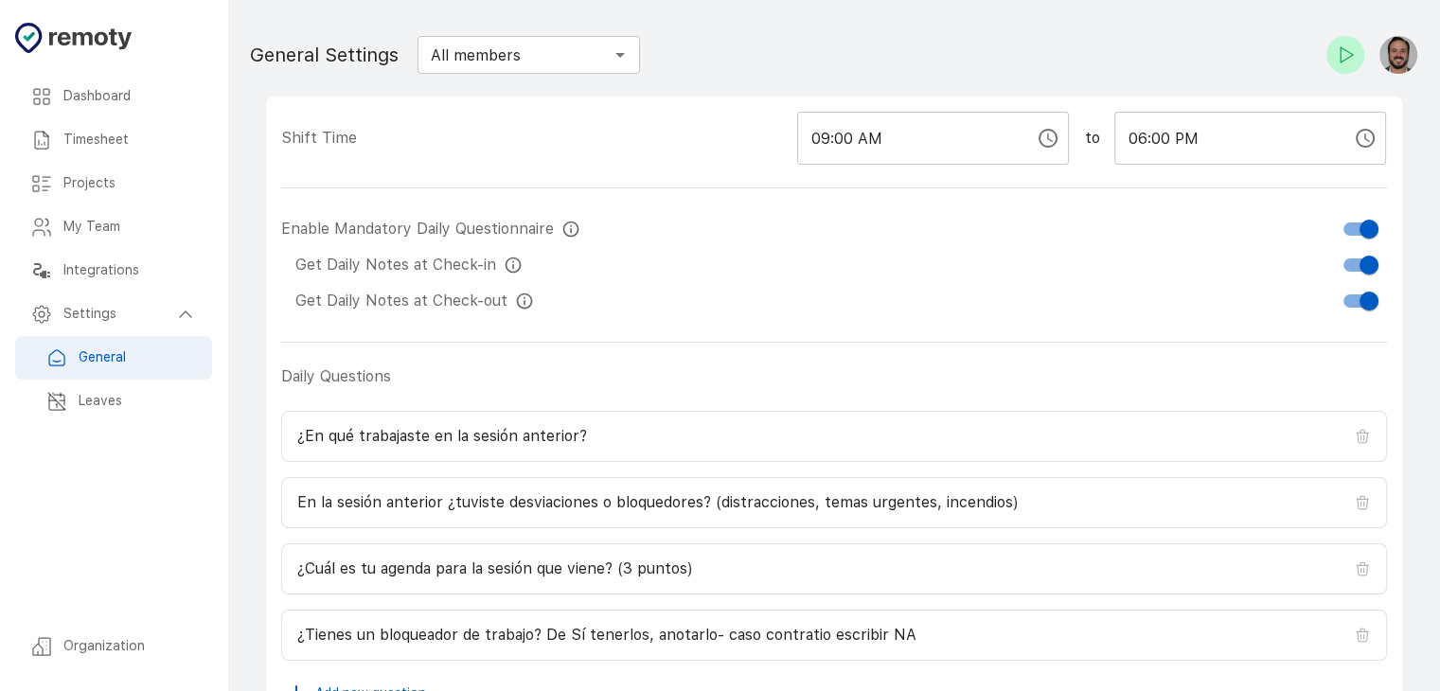
scroll to position [120, 0]
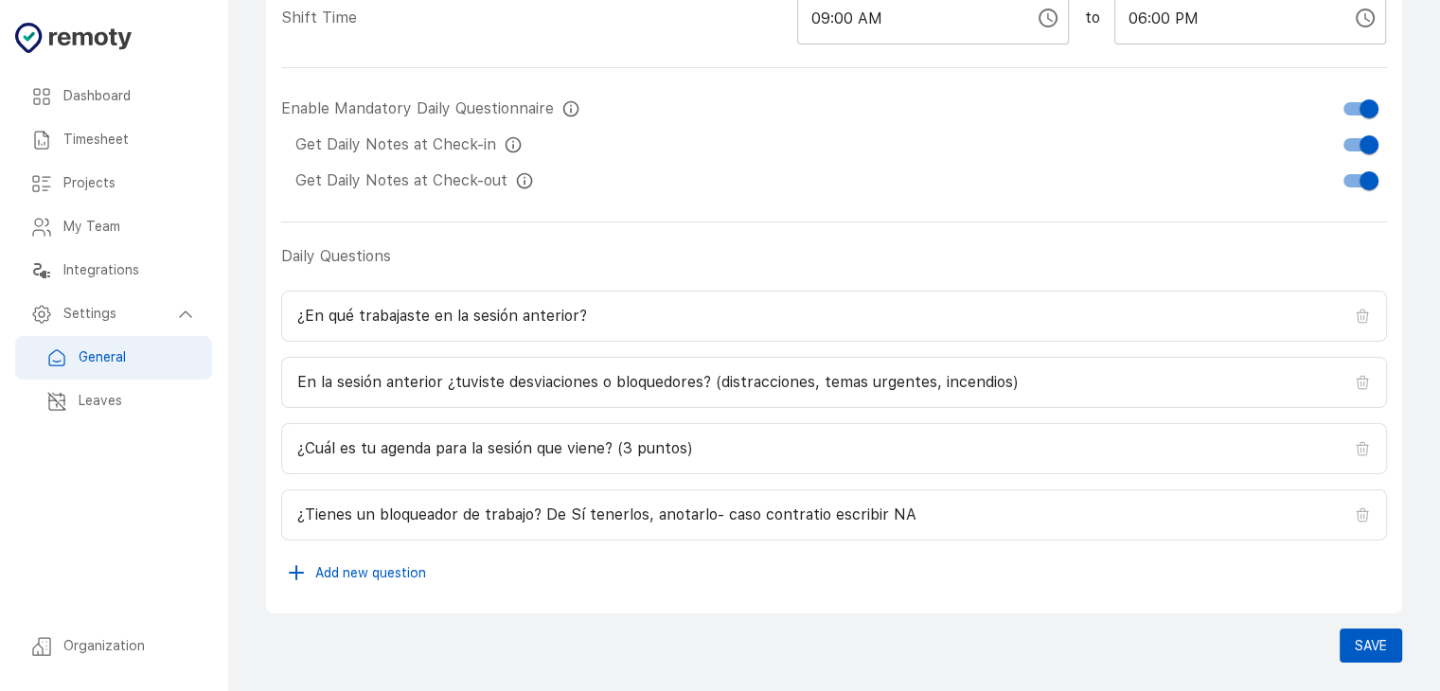
click at [91, 394] on h6 "Leaves" at bounding box center [138, 401] width 118 height 21
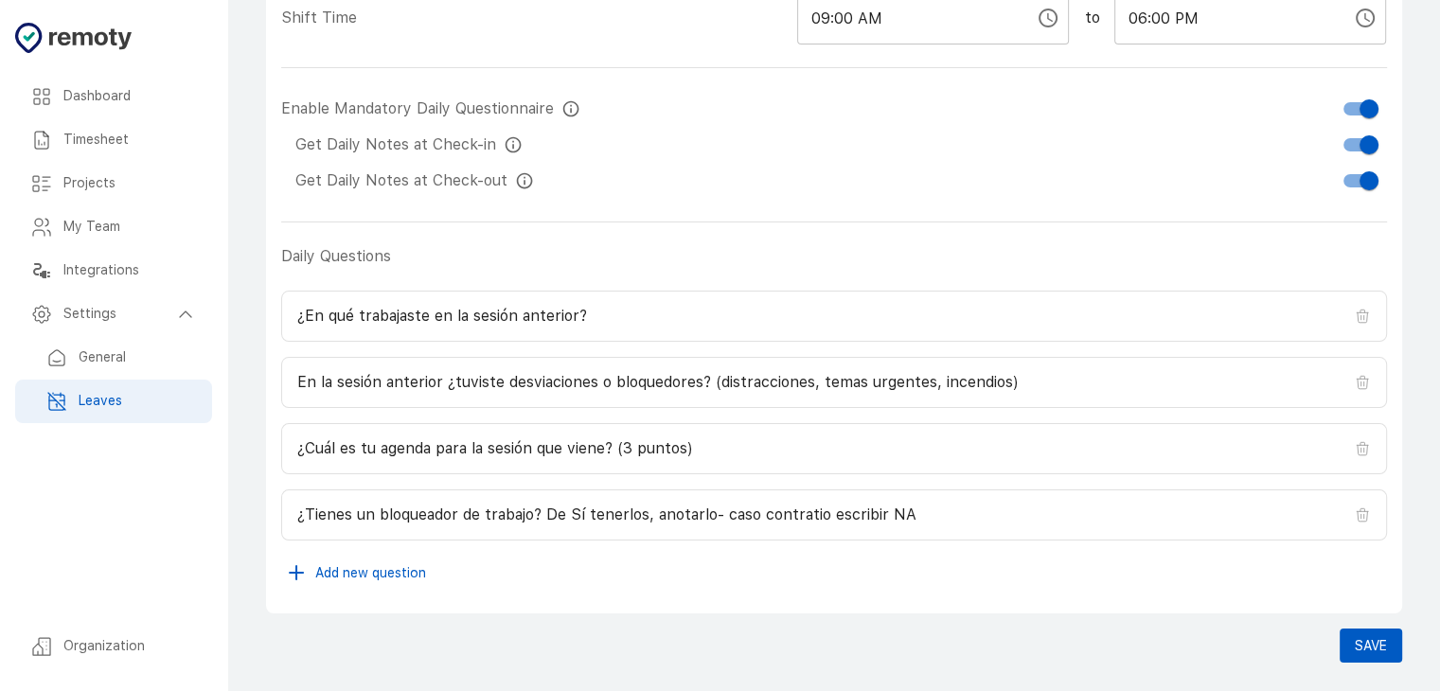
click at [117, 649] on h6 "Organization" at bounding box center [129, 646] width 133 height 21
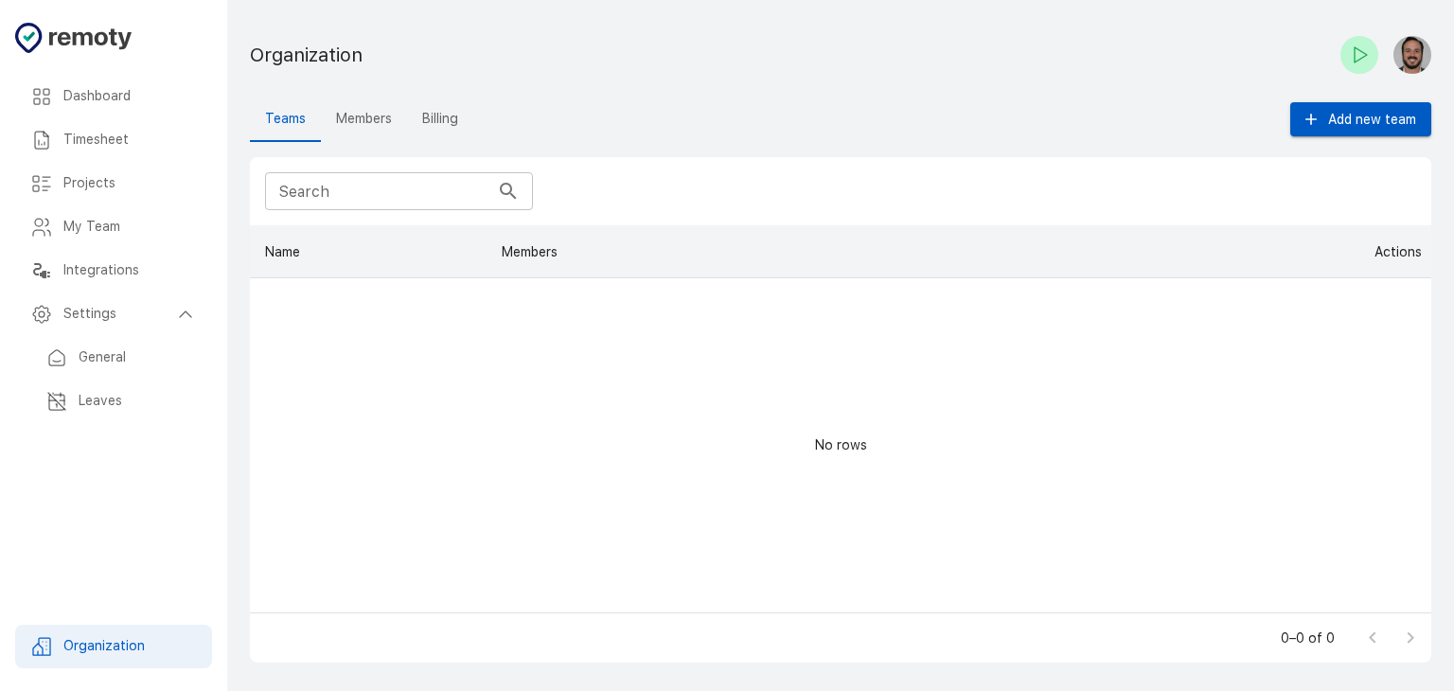
scroll to position [372, 1166]
click at [117, 649] on h6 "Organization" at bounding box center [129, 646] width 133 height 21
click at [96, 642] on h6 "Organization" at bounding box center [129, 646] width 133 height 21
click at [368, 118] on button "Members" at bounding box center [364, 119] width 86 height 45
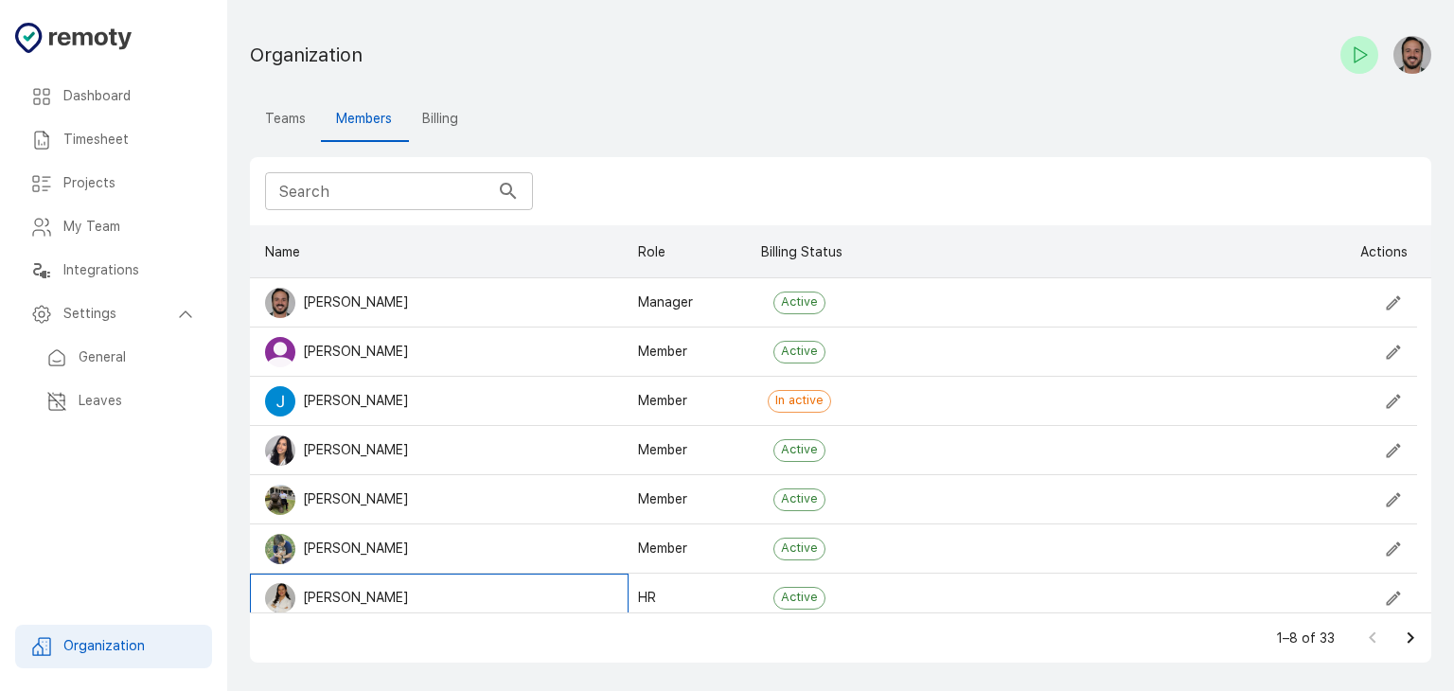
click at [601, 599] on div "Leyla Intriago" at bounding box center [439, 598] width 379 height 49
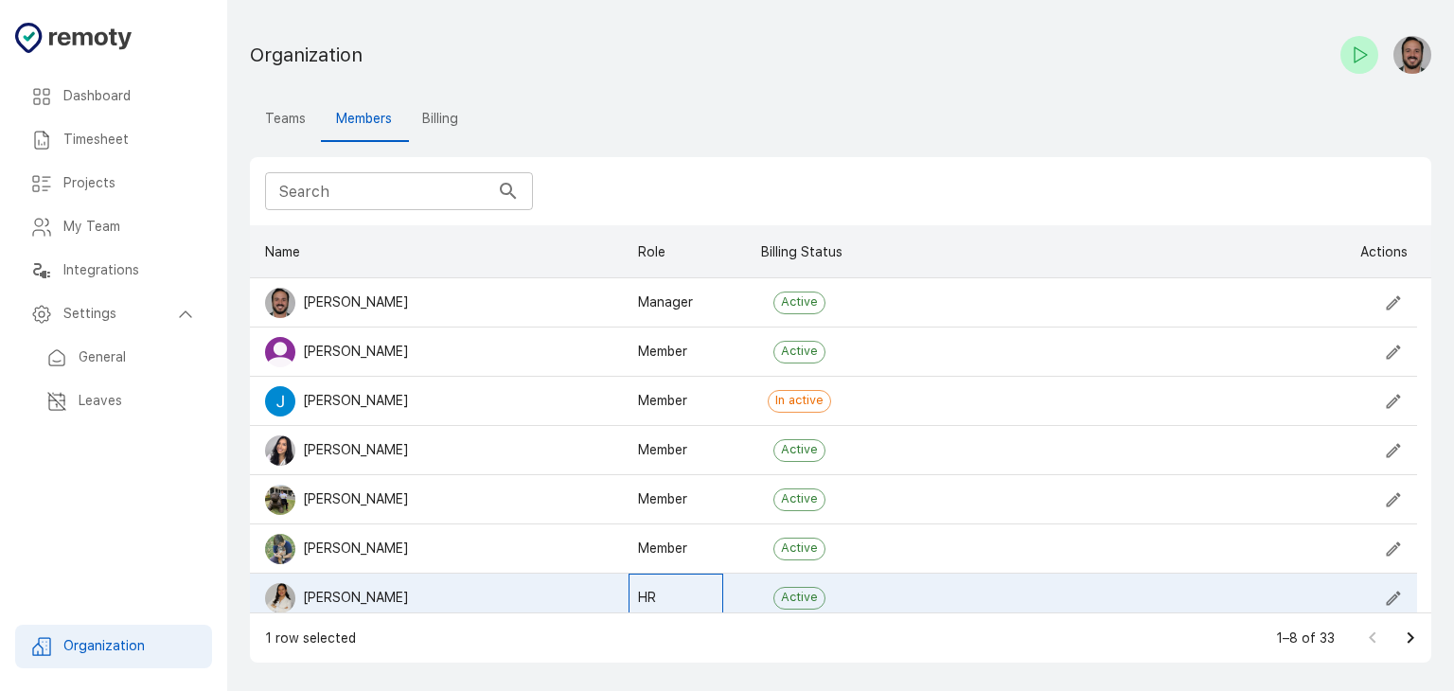
click at [667, 592] on div "HR" at bounding box center [675, 598] width 95 height 49
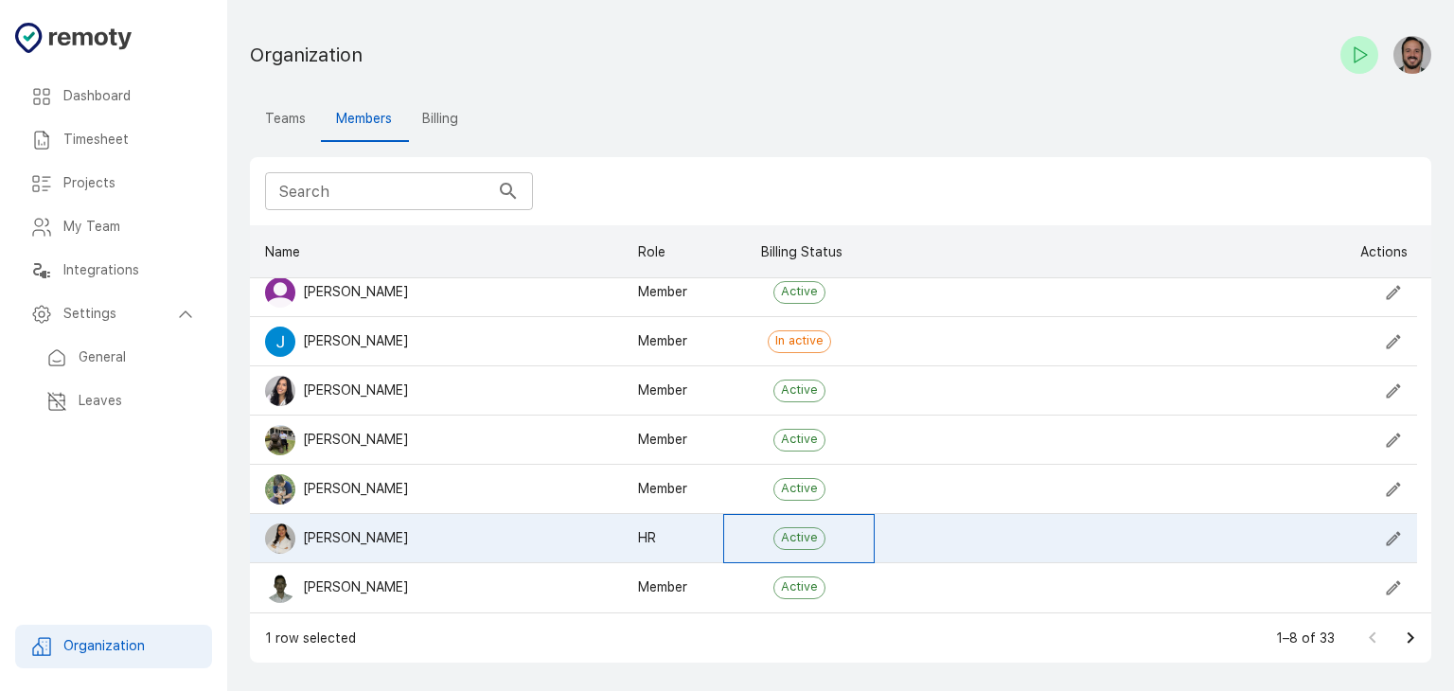
click at [800, 534] on span "Active" at bounding box center [799, 538] width 50 height 18
click at [1388, 539] on icon "Edit" at bounding box center [1393, 538] width 19 height 19
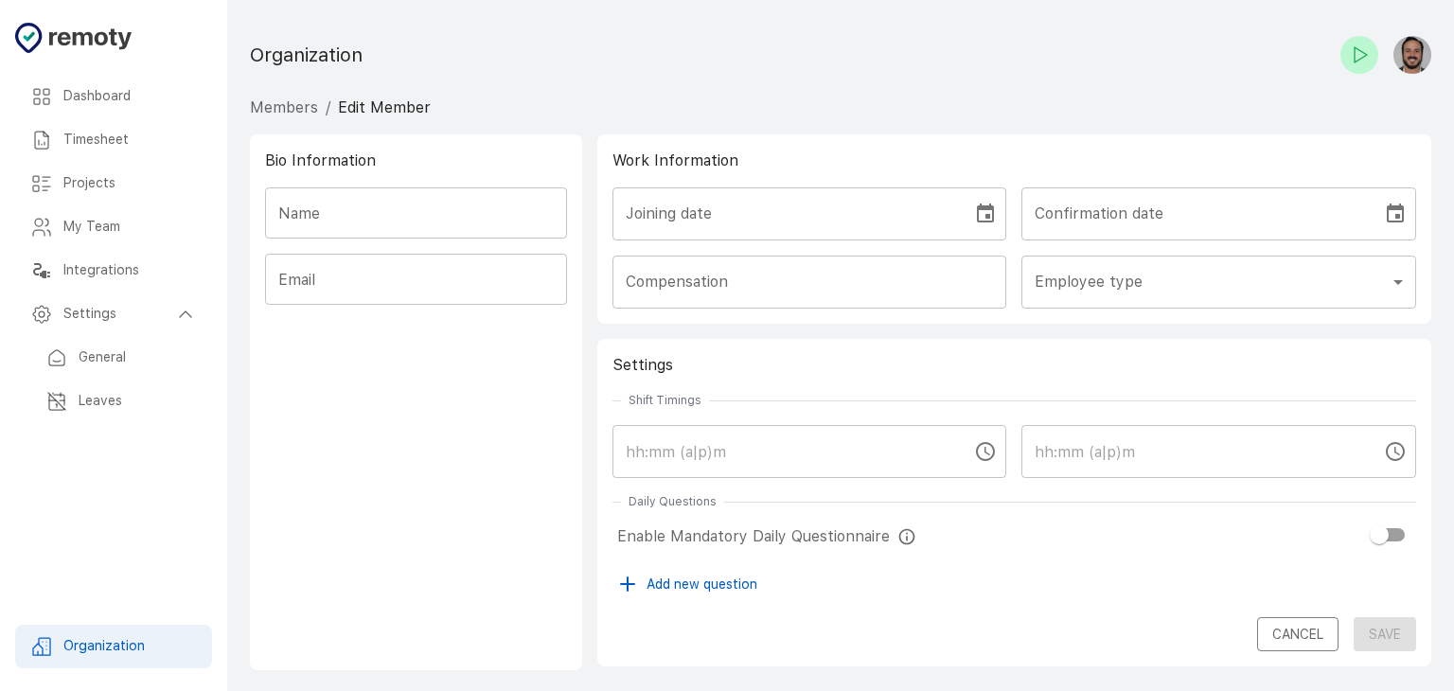
type input "Leyla Intriago"
type input "leyla.intriago@bold.com.ec"
type input "HR"
checkbox input "true"
type input "09:00 AM"
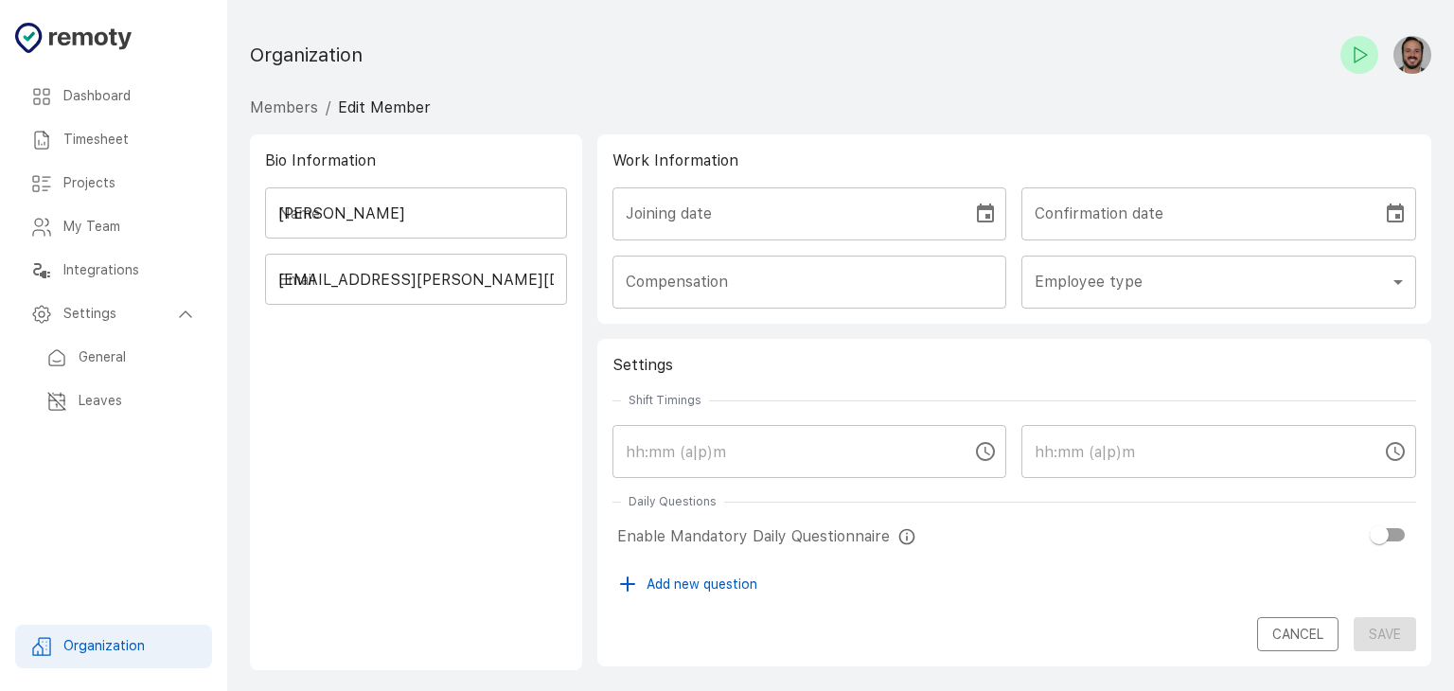
type input "05:00 PM"
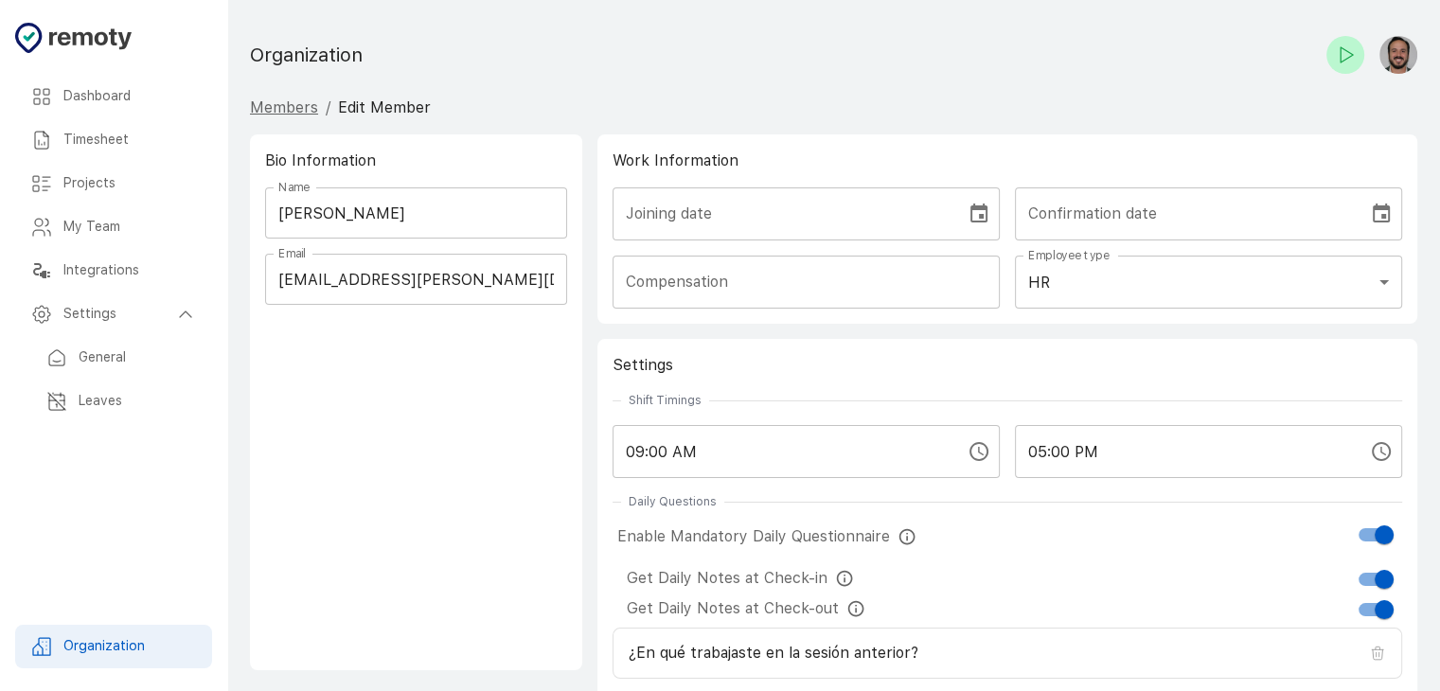
click at [278, 109] on link "Members" at bounding box center [284, 107] width 68 height 18
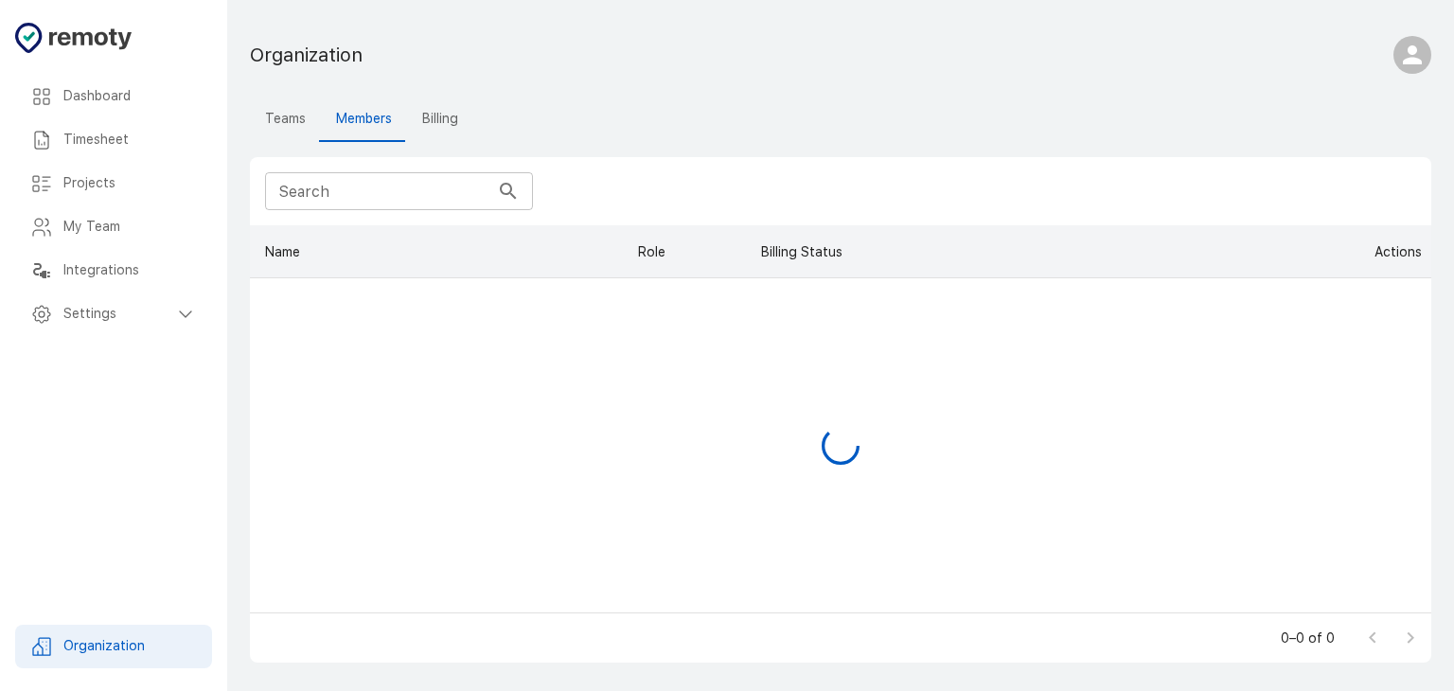
scroll to position [372, 1166]
click at [439, 109] on button "Billing" at bounding box center [440, 119] width 66 height 45
